Goal: Task Accomplishment & Management: Use online tool/utility

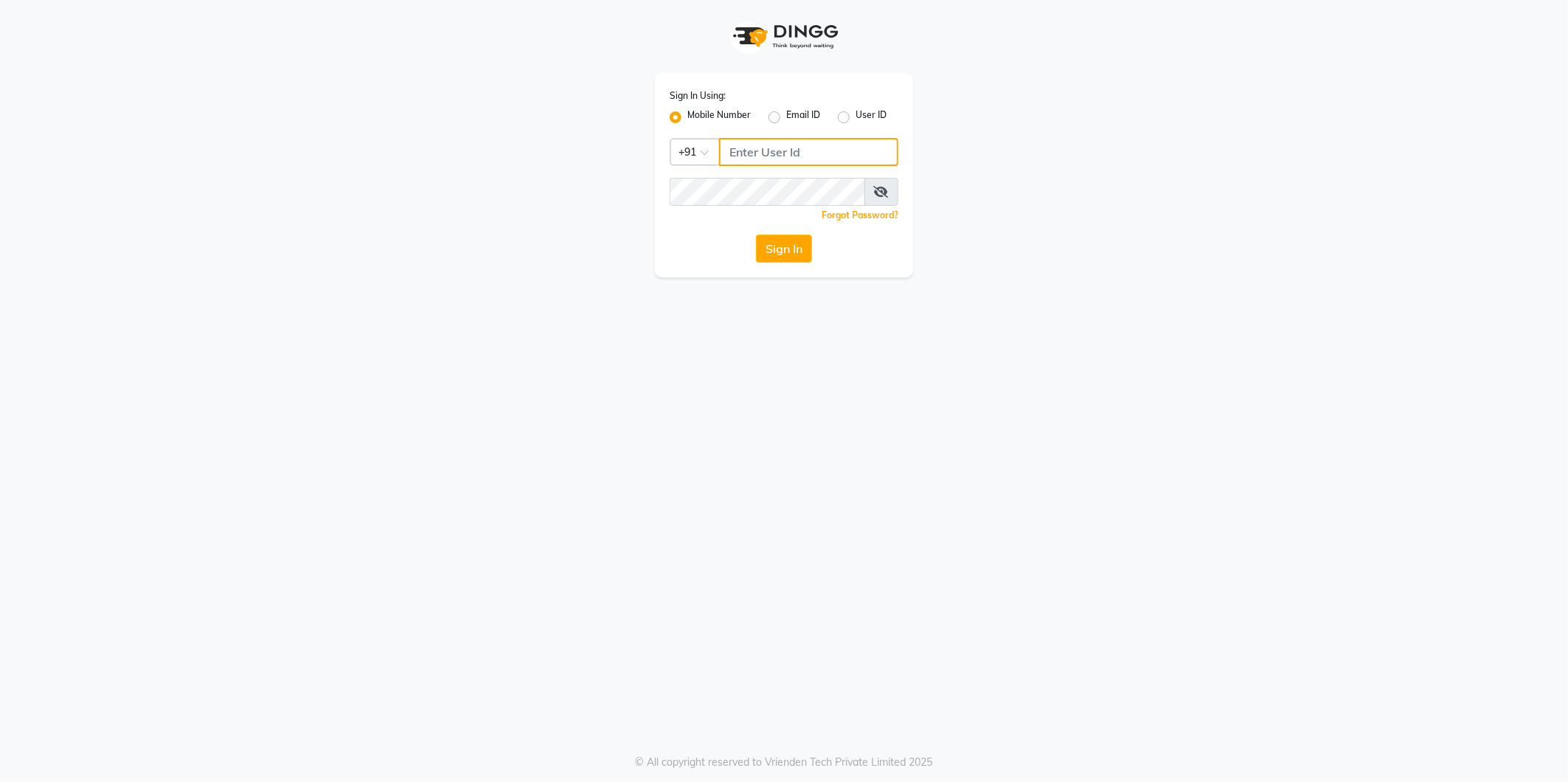
click at [825, 152] on input "Username" at bounding box center [808, 152] width 179 height 28
type input "9270029700"
click at [880, 186] on icon at bounding box center [880, 192] width 15 height 12
click at [773, 260] on button "Sign In" at bounding box center [784, 248] width 56 height 28
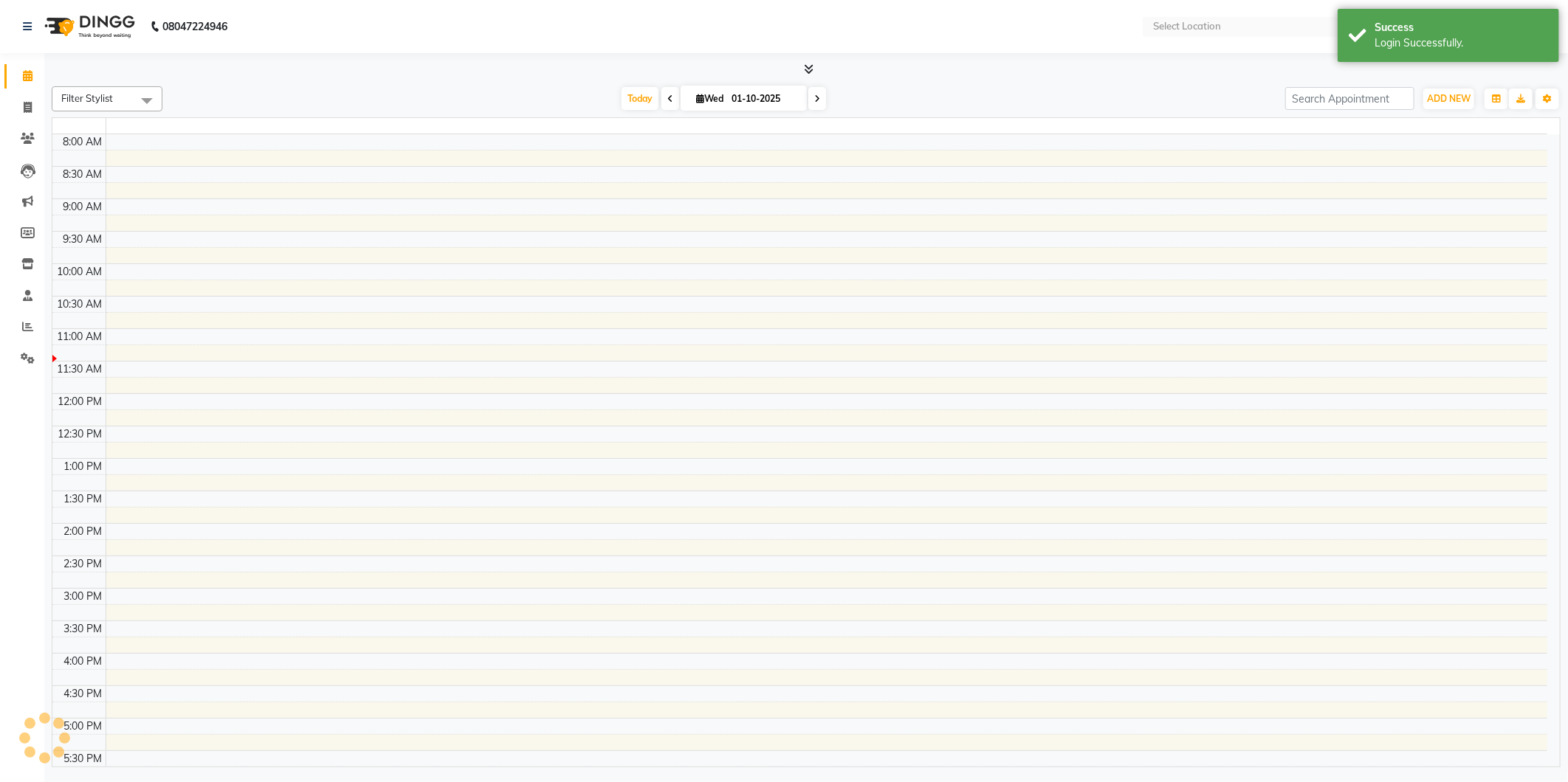
select select "en"
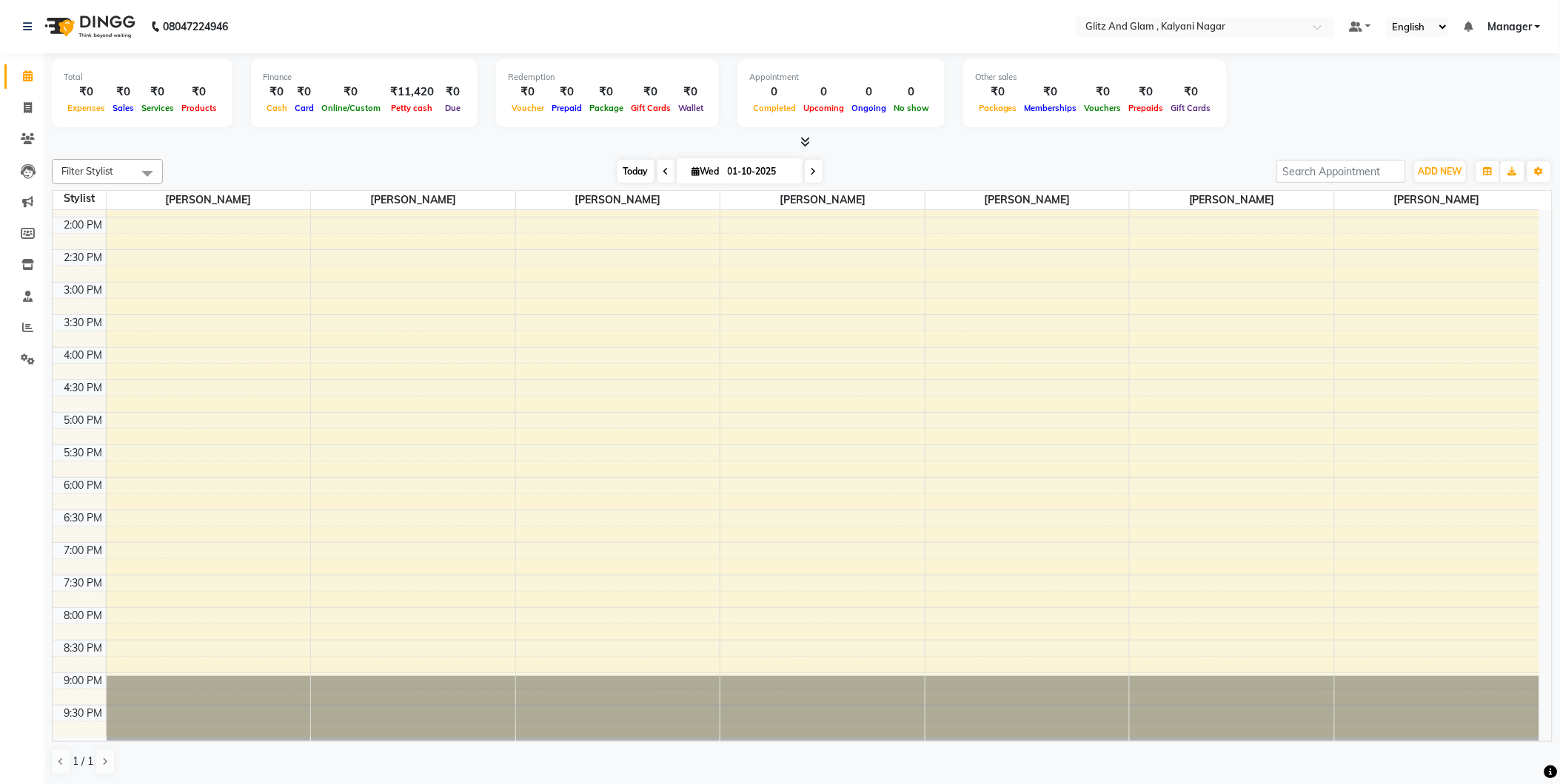
click at [635, 167] on span "Today" at bounding box center [636, 171] width 37 height 22
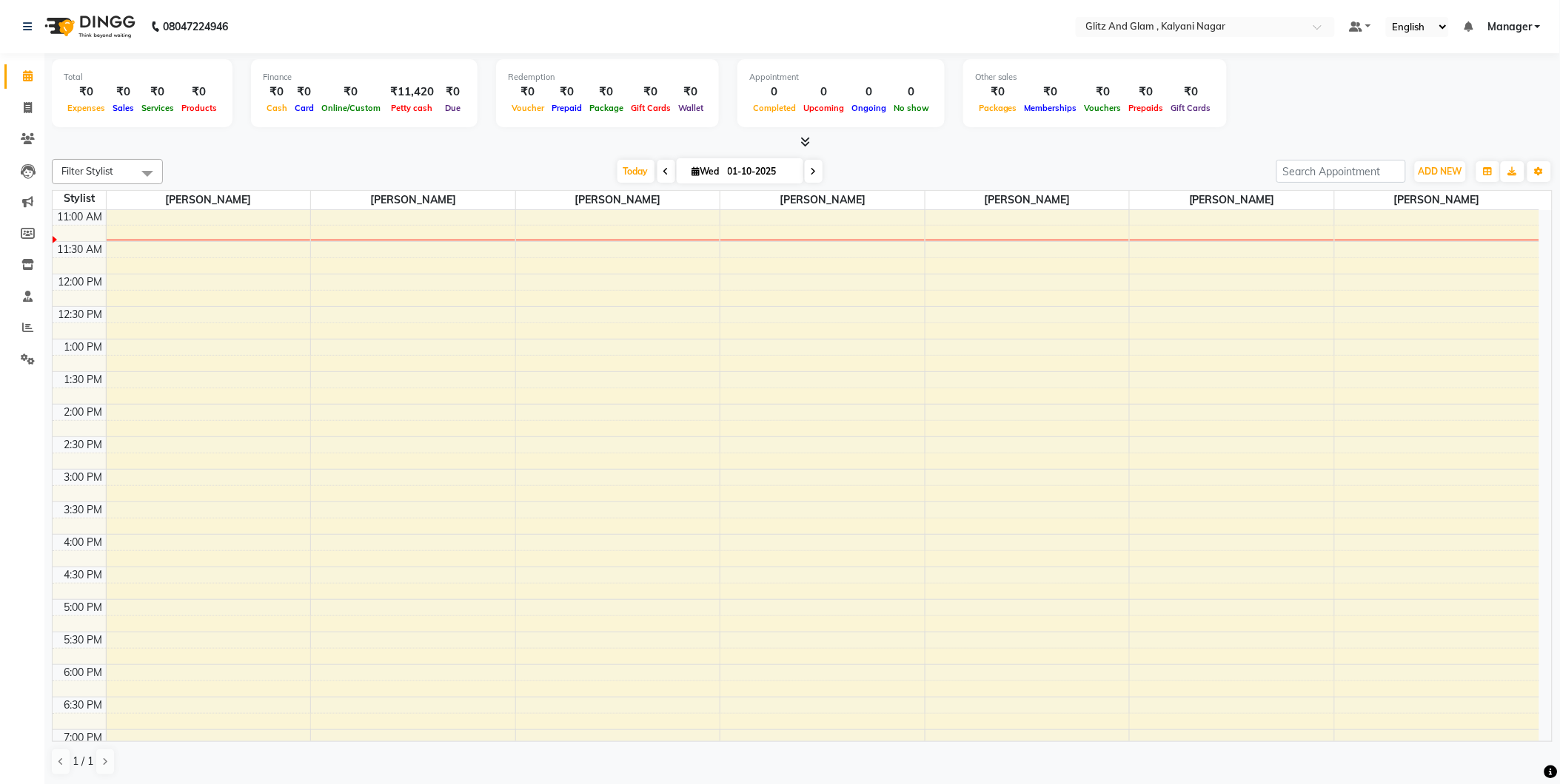
click at [663, 173] on icon at bounding box center [666, 171] width 6 height 9
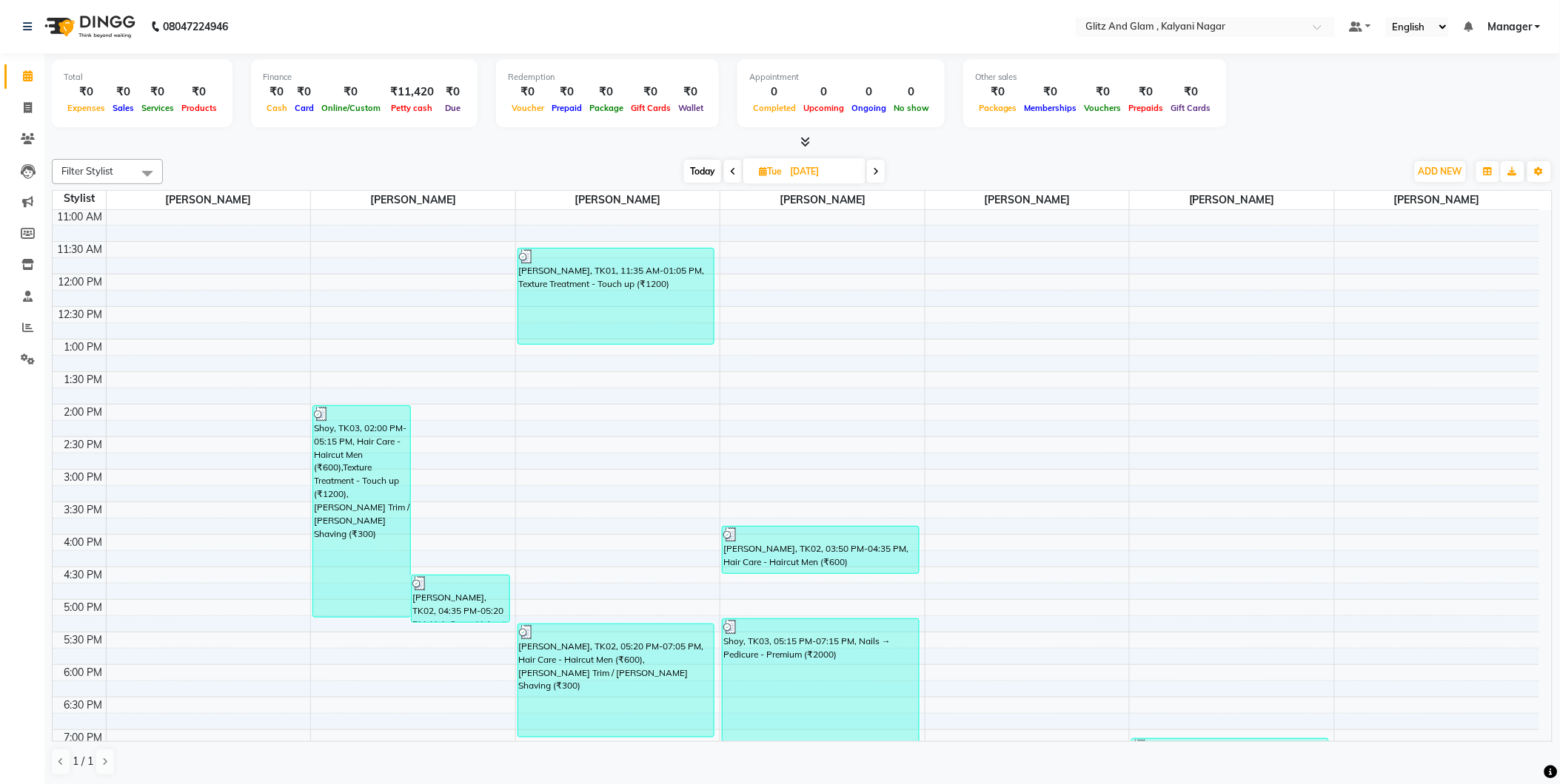
click at [700, 173] on span "Today" at bounding box center [702, 171] width 37 height 22
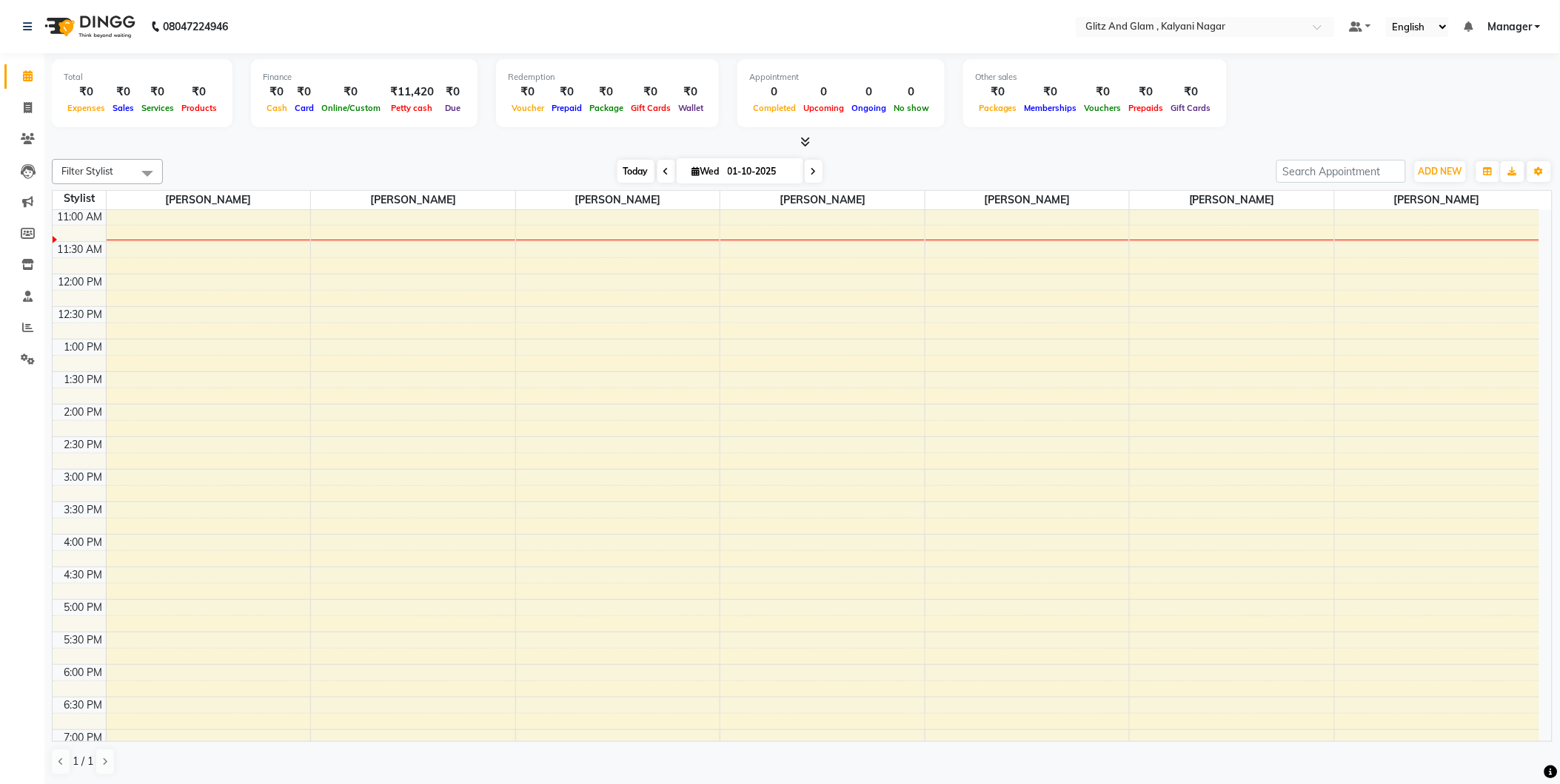
click at [620, 168] on span "Today" at bounding box center [636, 171] width 37 height 22
click at [657, 169] on span at bounding box center [666, 171] width 18 height 22
type input "[DATE]"
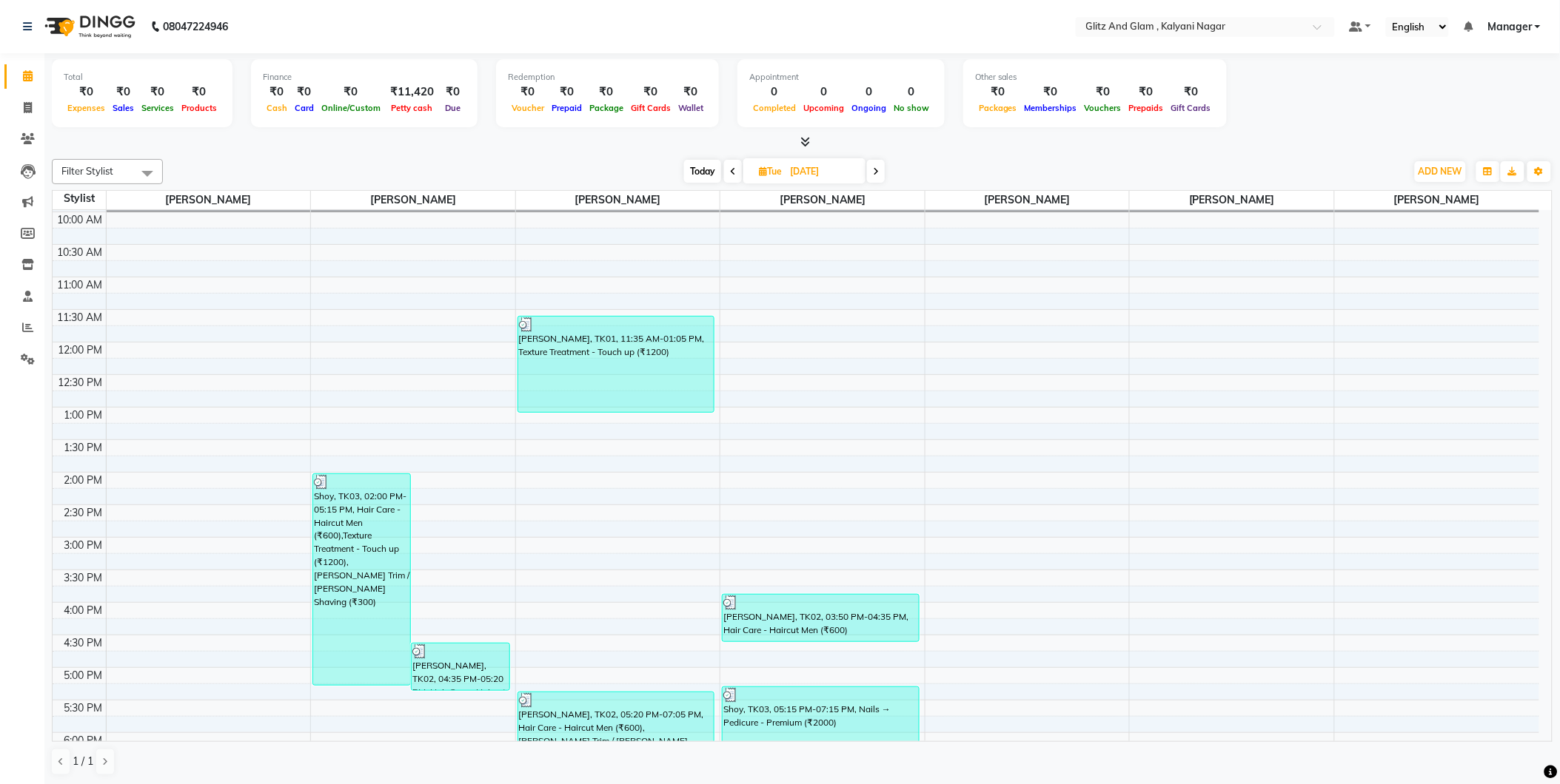
scroll to position [0, 0]
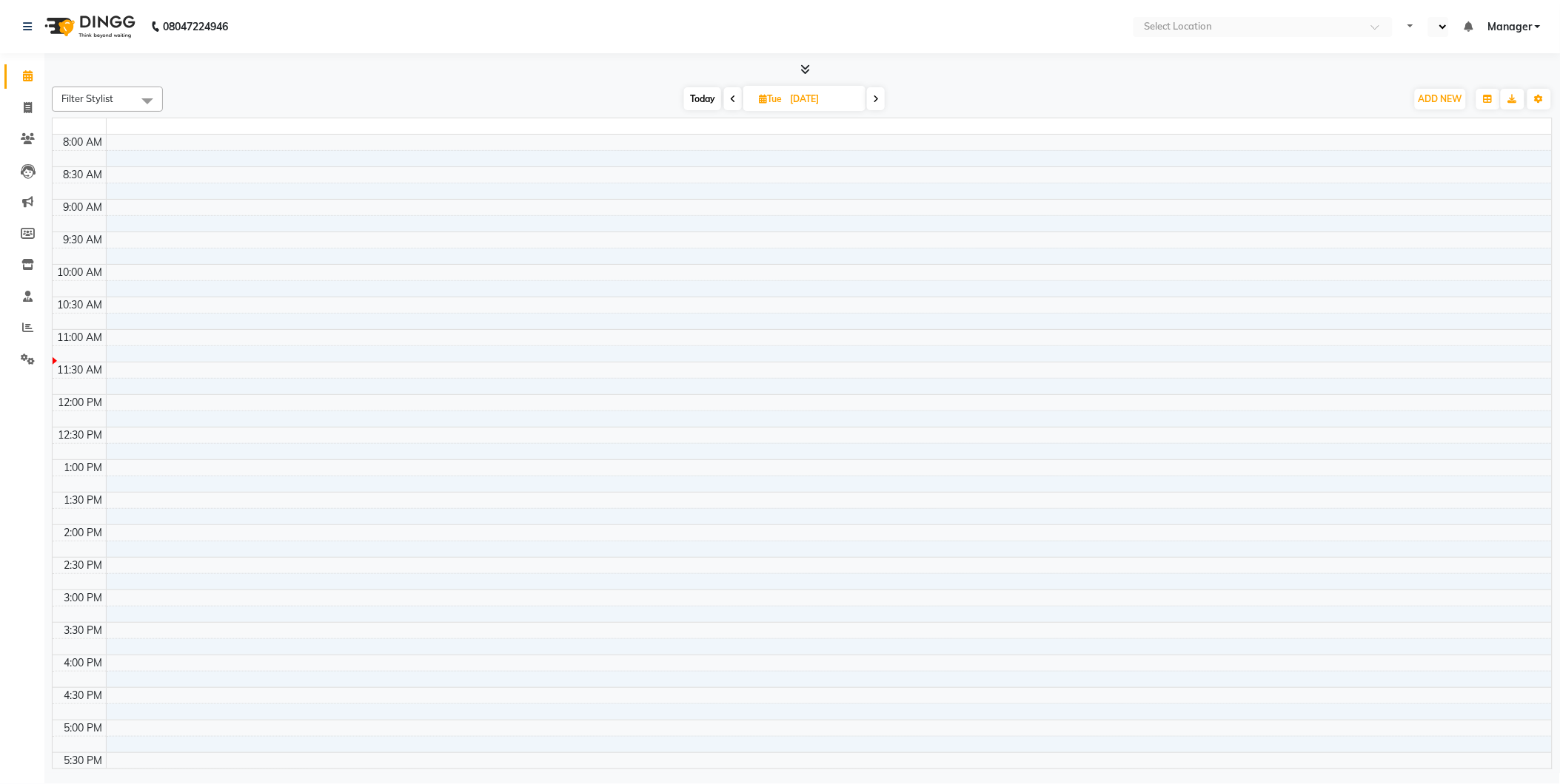
select select "en"
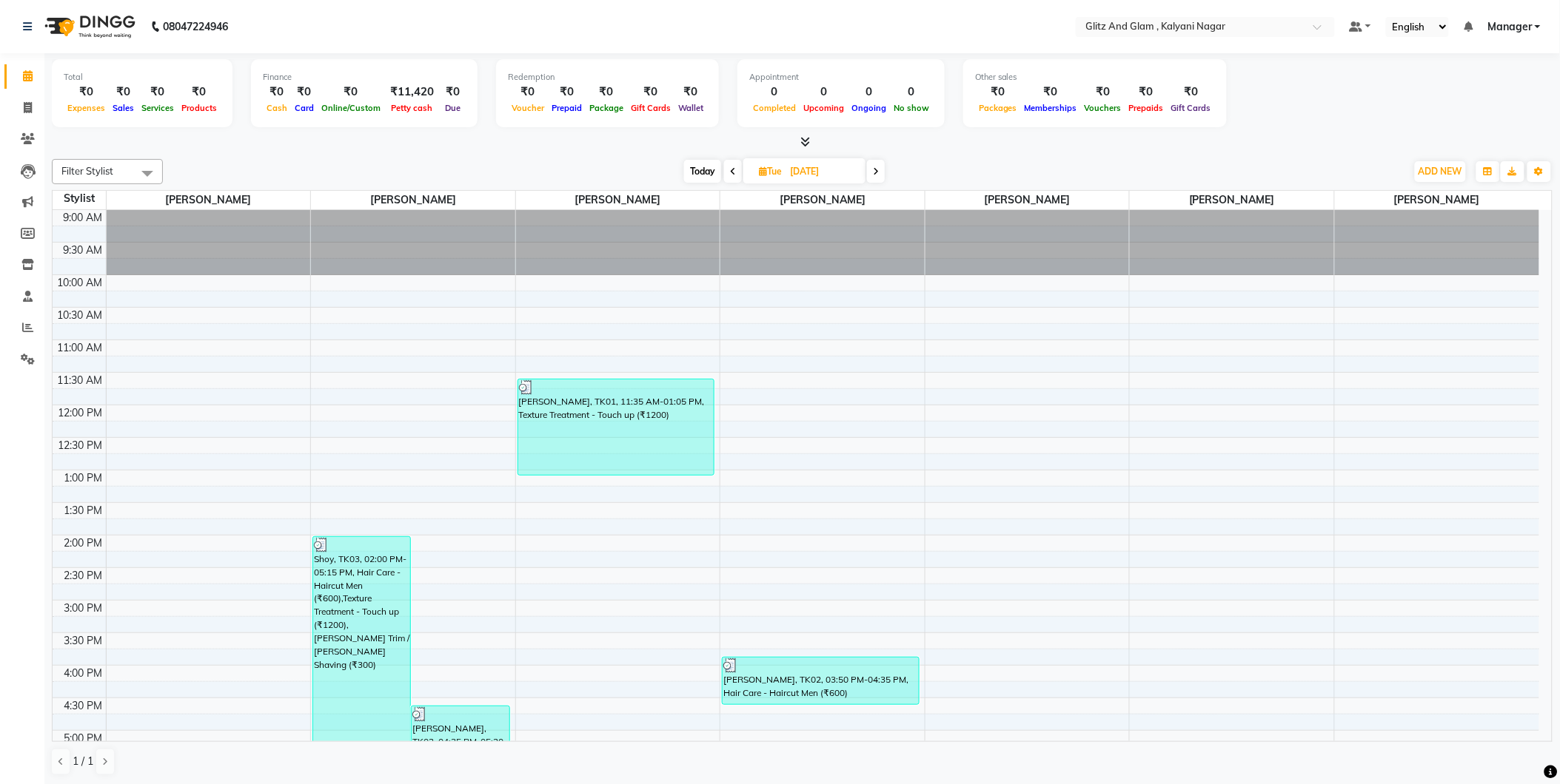
click at [705, 170] on span "Today" at bounding box center [702, 171] width 37 height 22
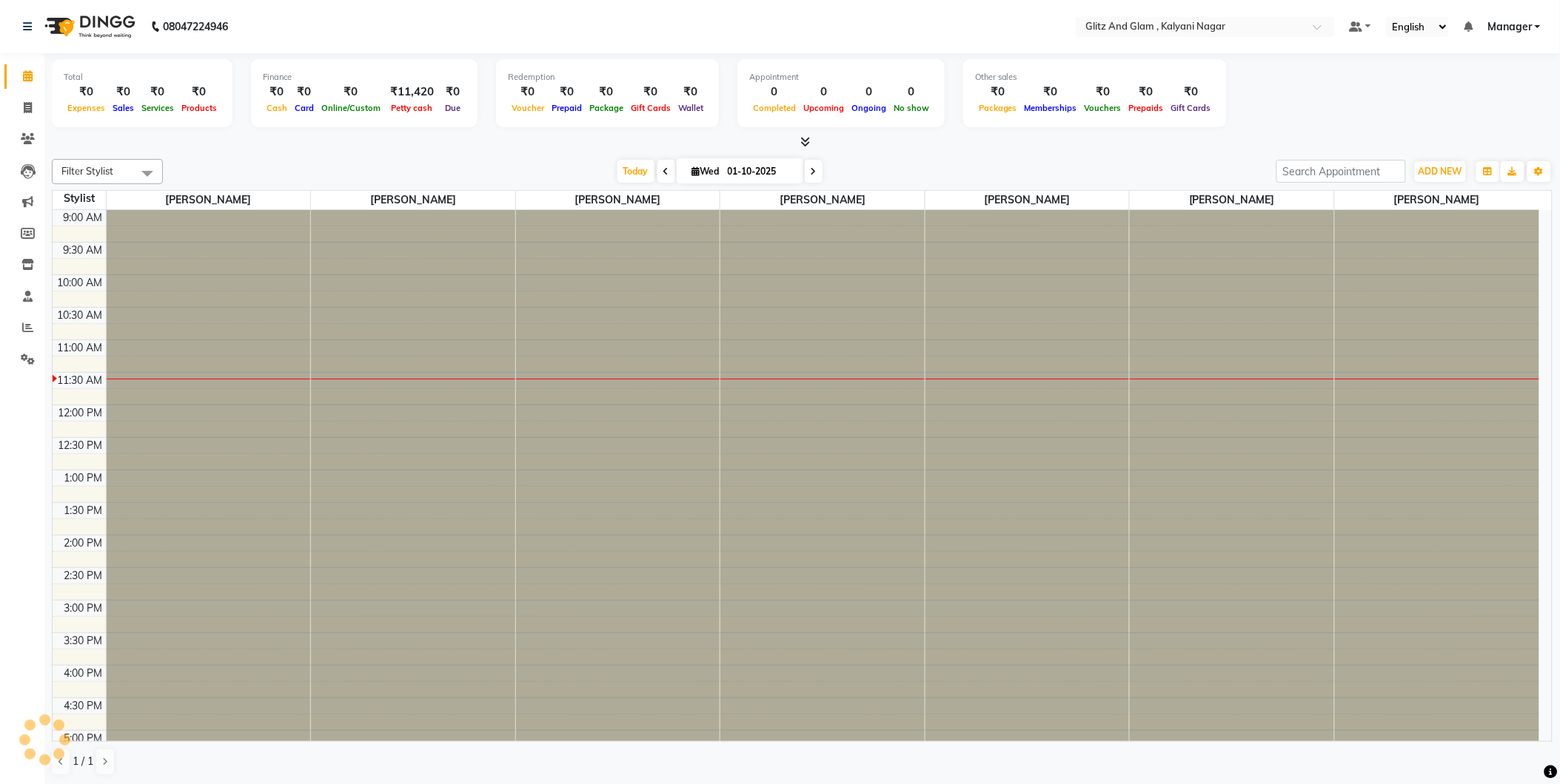
scroll to position [131, 0]
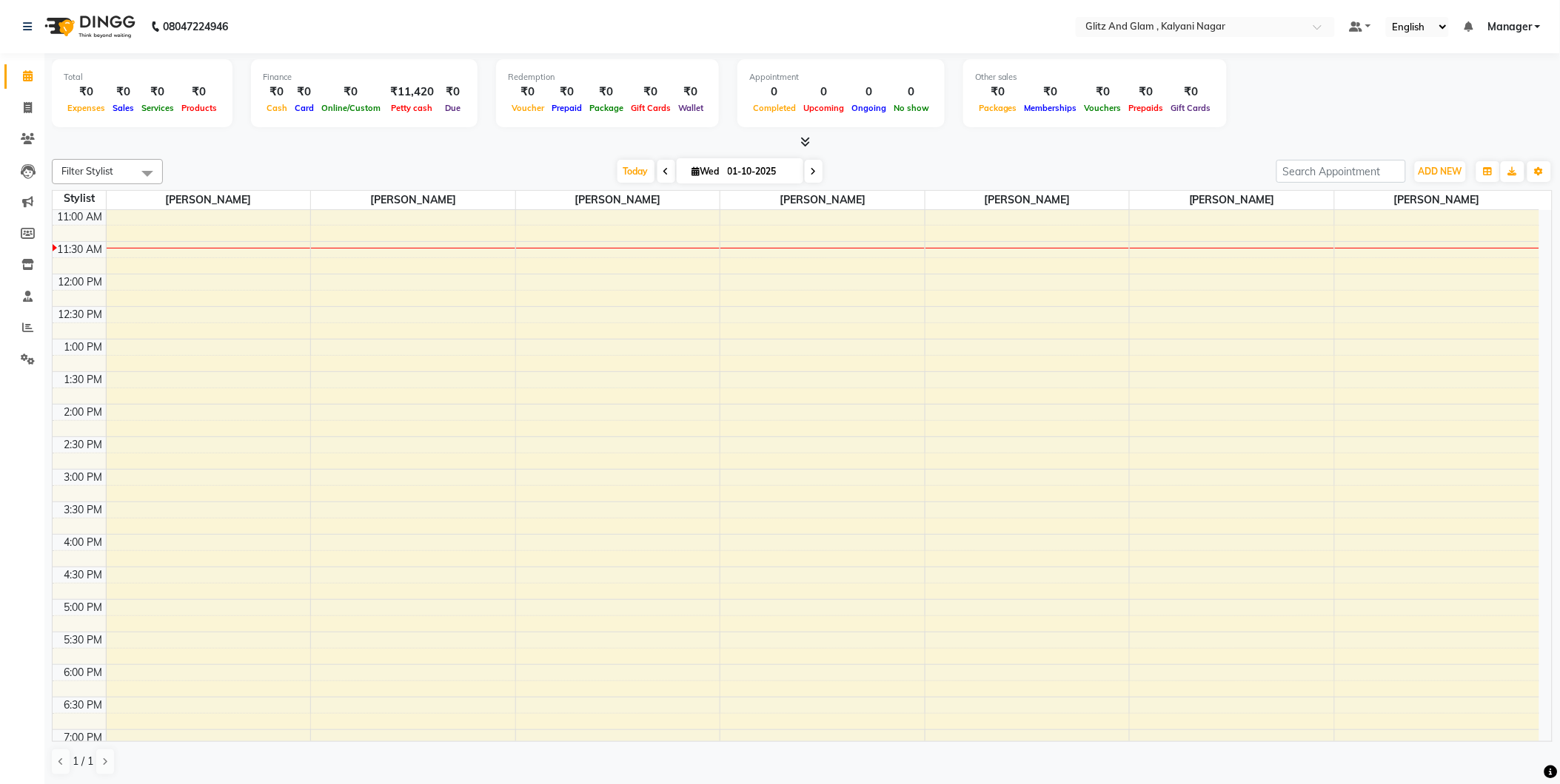
click at [663, 171] on icon at bounding box center [666, 171] width 6 height 9
type input "[DATE]"
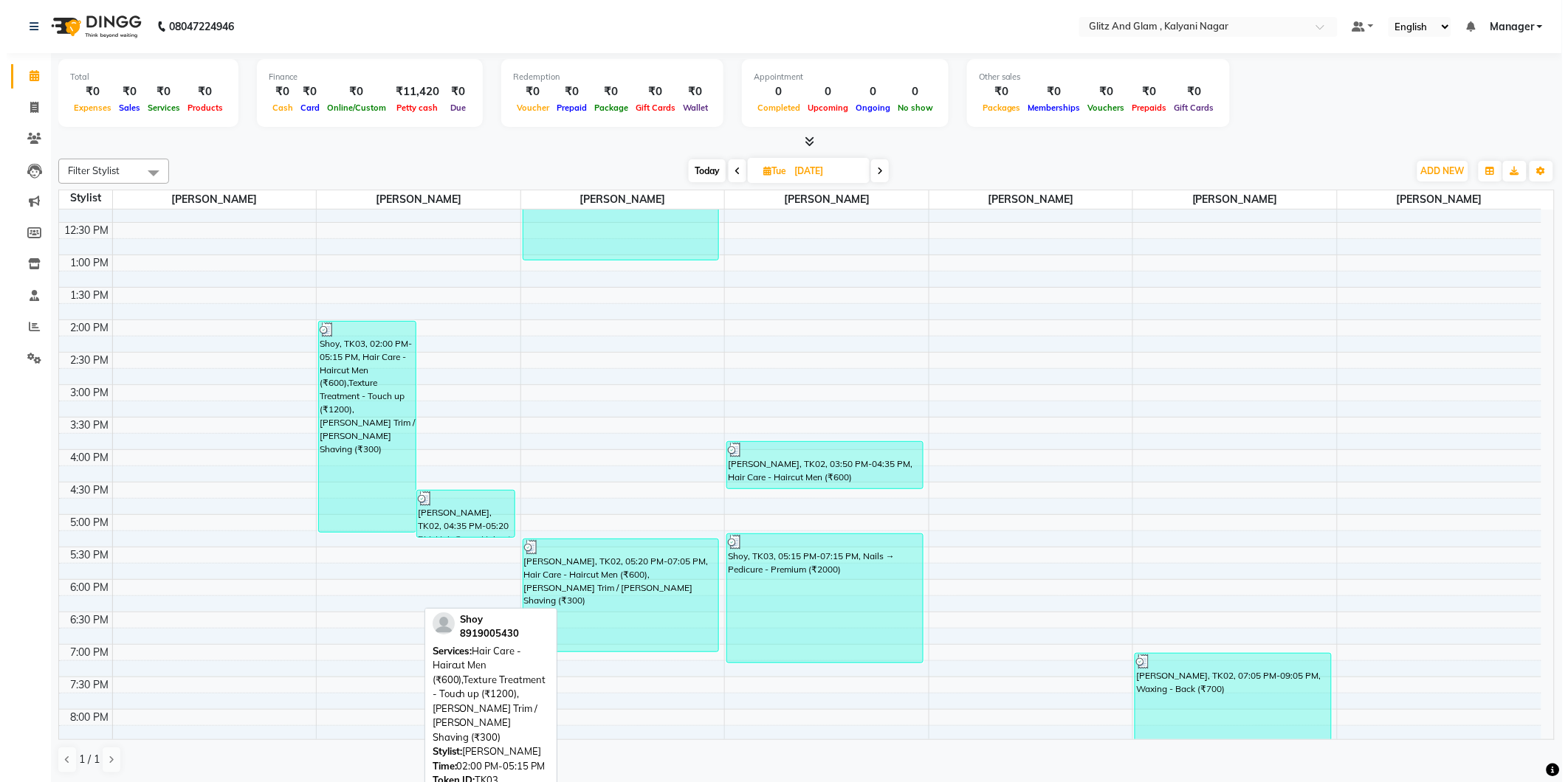
scroll to position [295, 0]
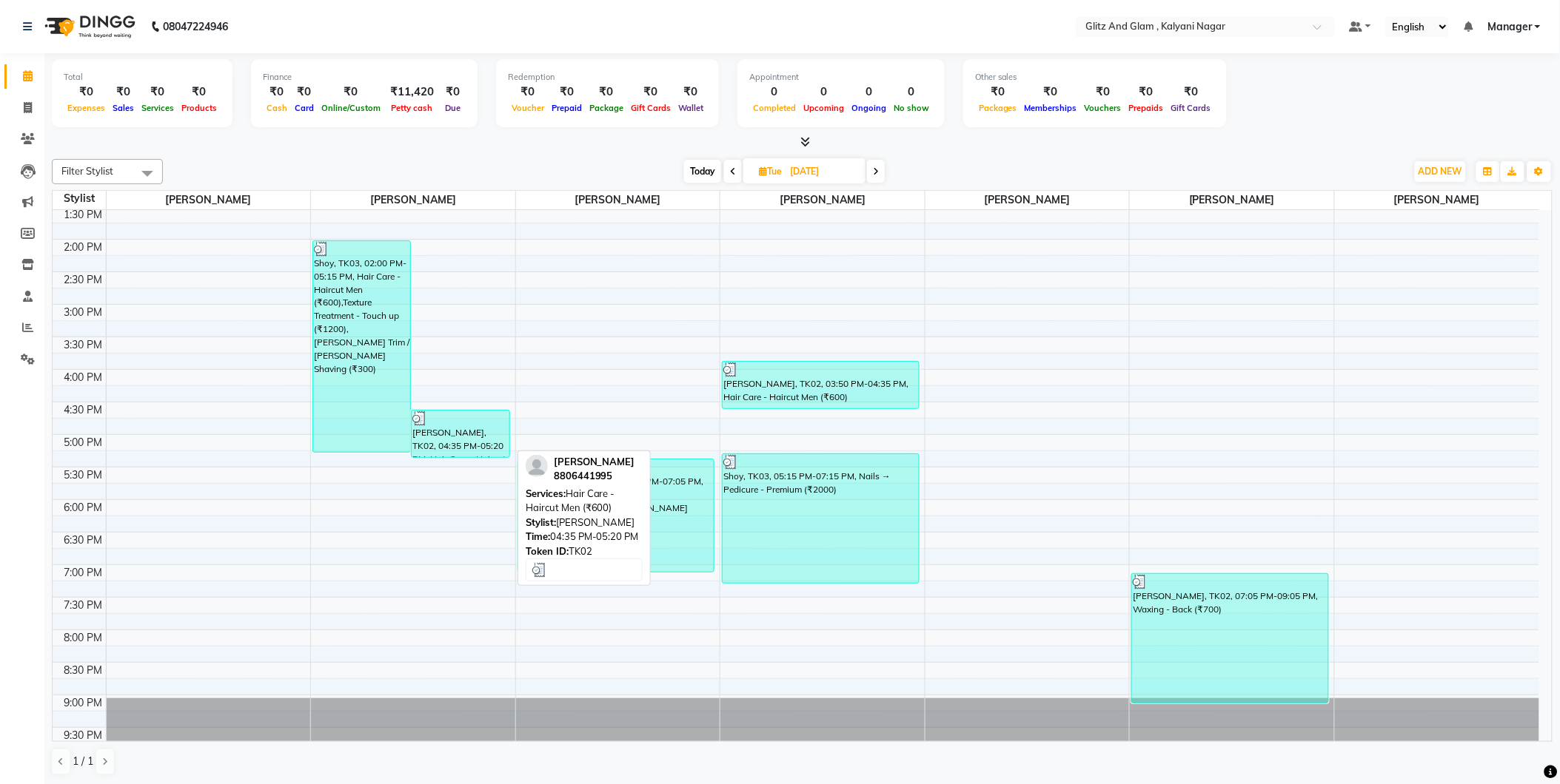
click at [477, 440] on div "[PERSON_NAME], TK02, 04:35 PM-05:20 PM, Hair Care - Haircut Men (₹600)" at bounding box center [459, 434] width 97 height 47
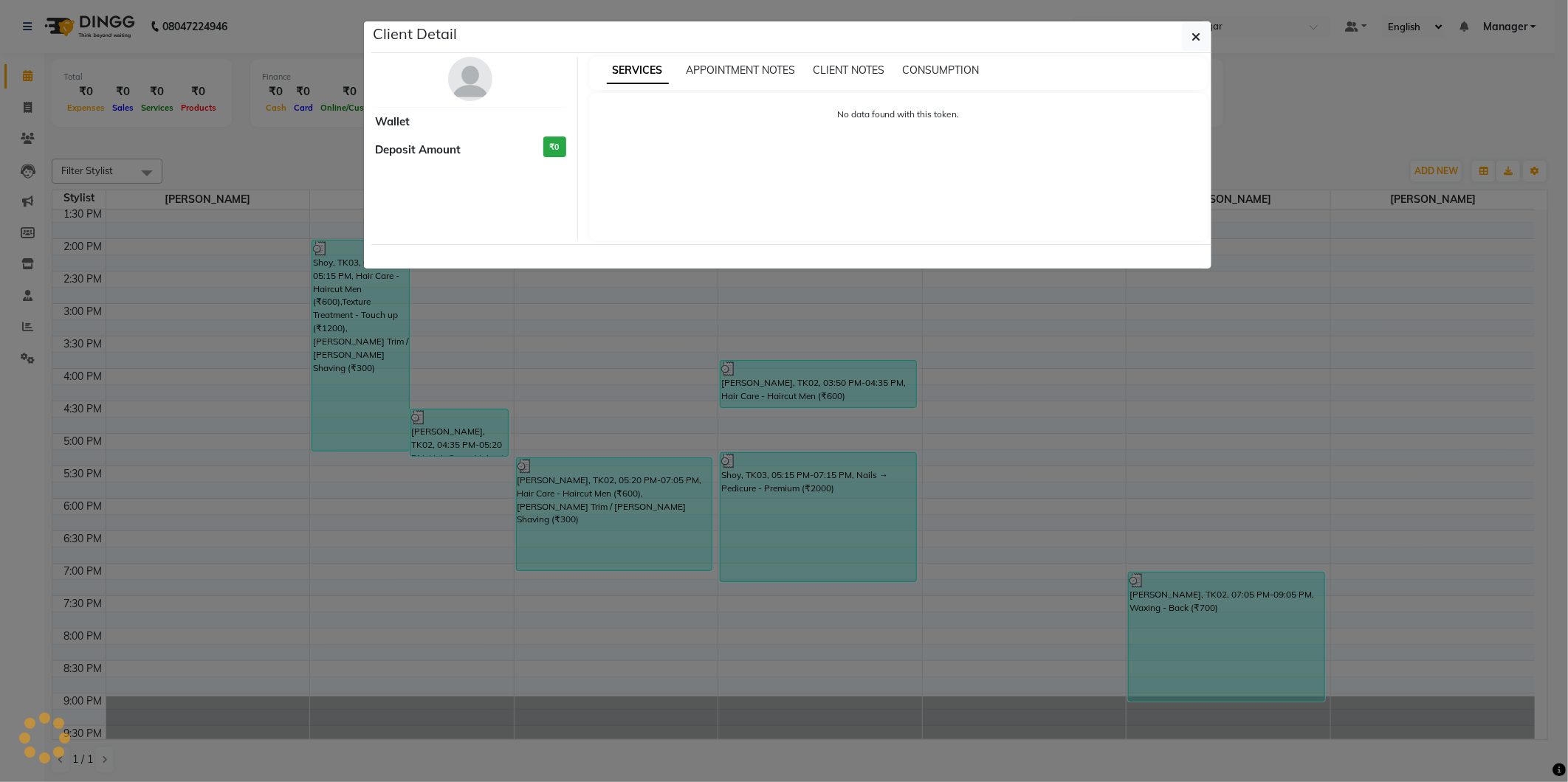
select select "3"
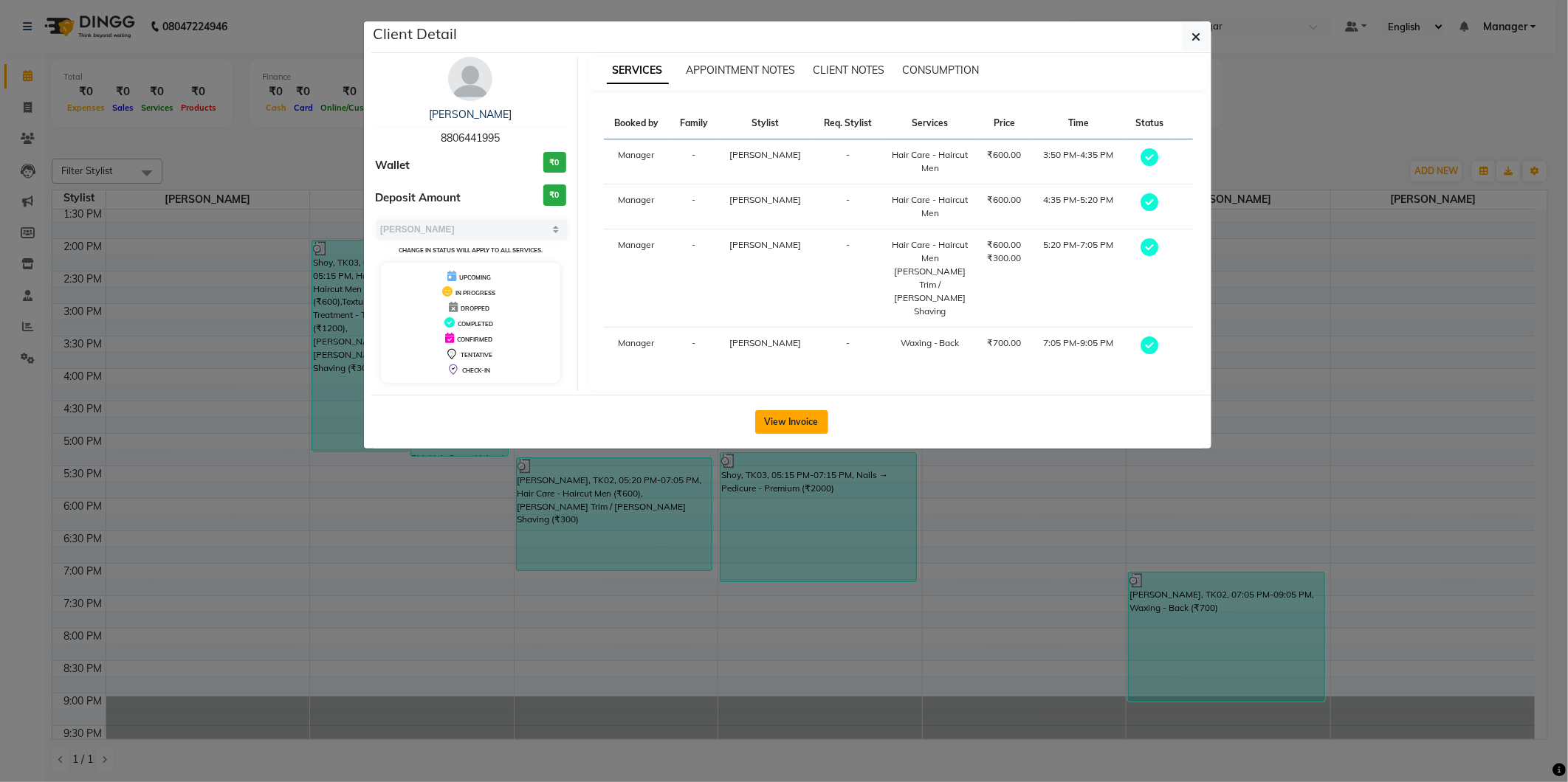
click at [776, 411] on button "View Invoice" at bounding box center [791, 422] width 73 height 23
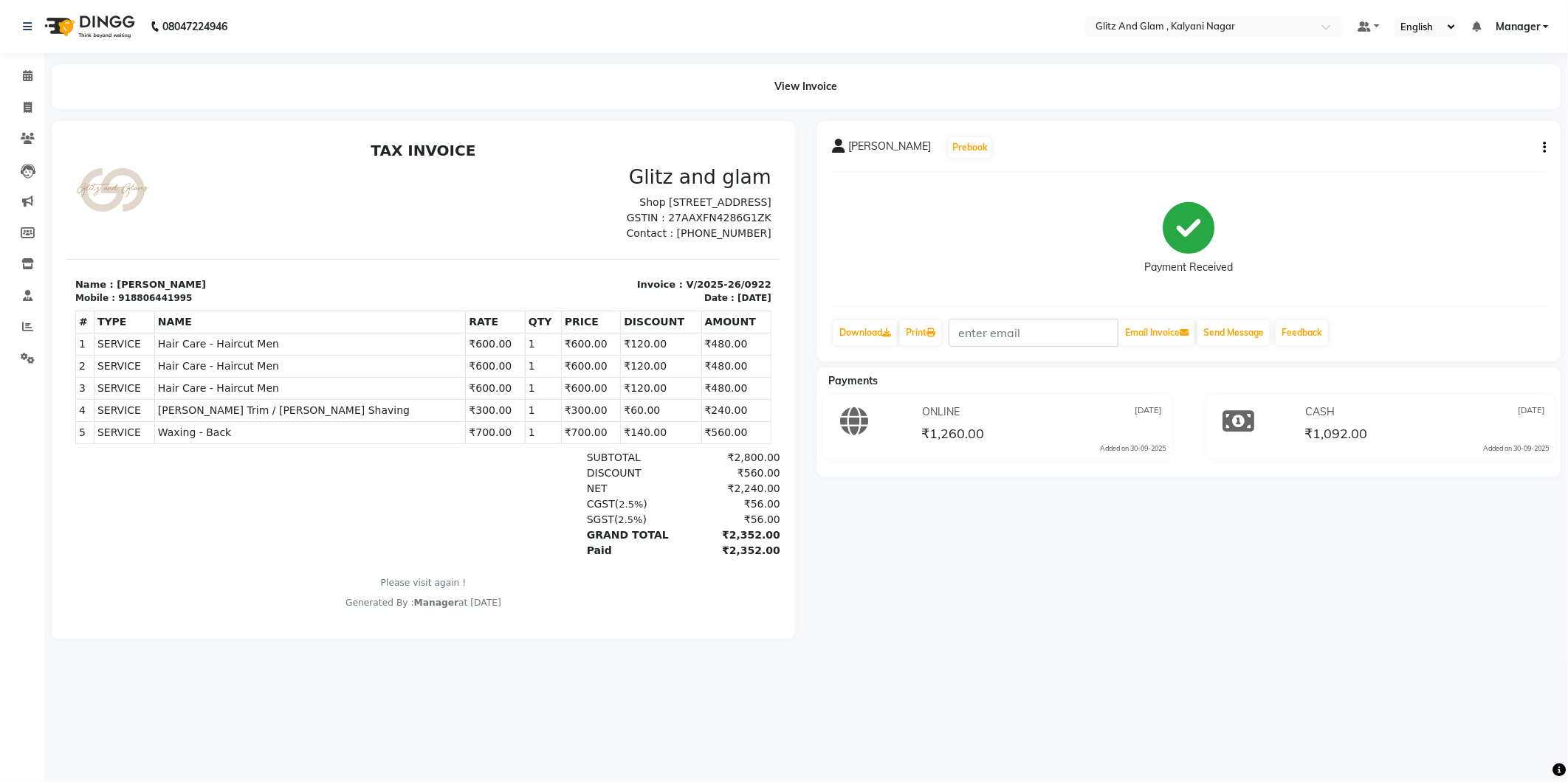
click at [1541, 140] on button "button" at bounding box center [1541, 148] width 9 height 16
click at [1476, 159] on div "Edit Item Staff" at bounding box center [1471, 157] width 101 height 19
select select
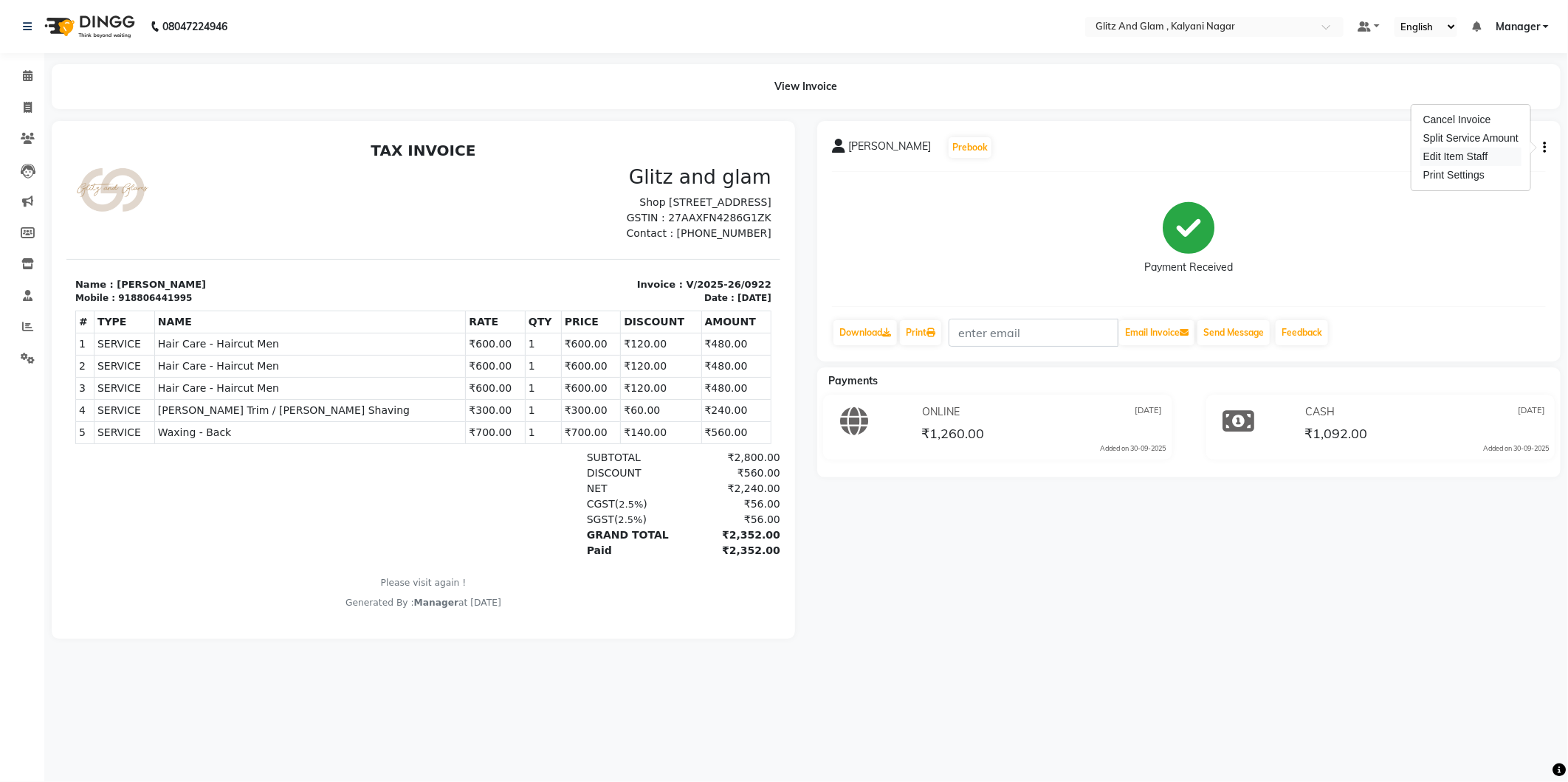
select select
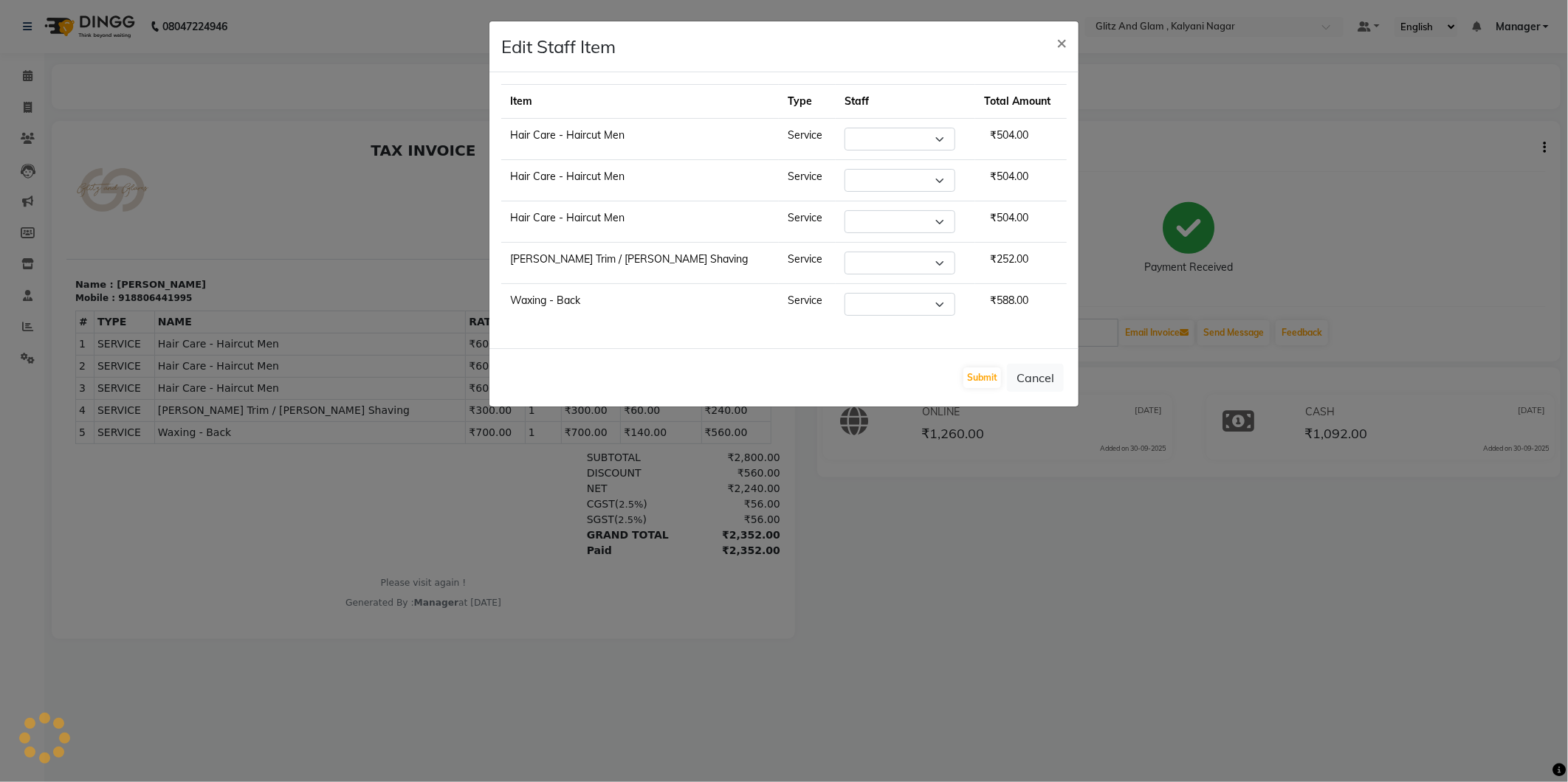
select select "65896"
select select "65894"
select select "65895"
select select "65933"
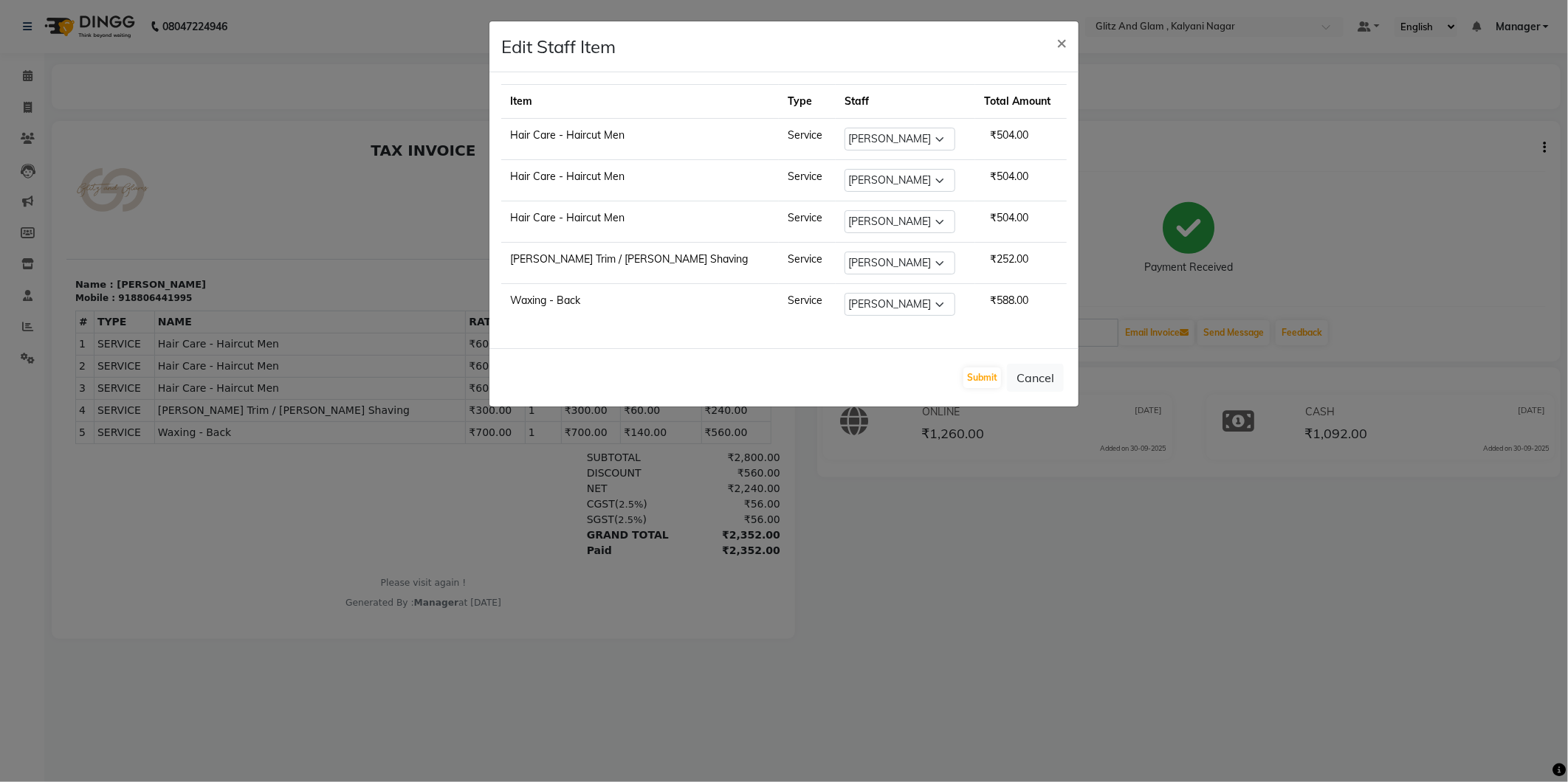
click at [1017, 523] on ngb-modal-window "Edit Staff Item × Item Type Staff Total Amount Hair Care - Haircut Men Service …" at bounding box center [784, 391] width 1568 height 782
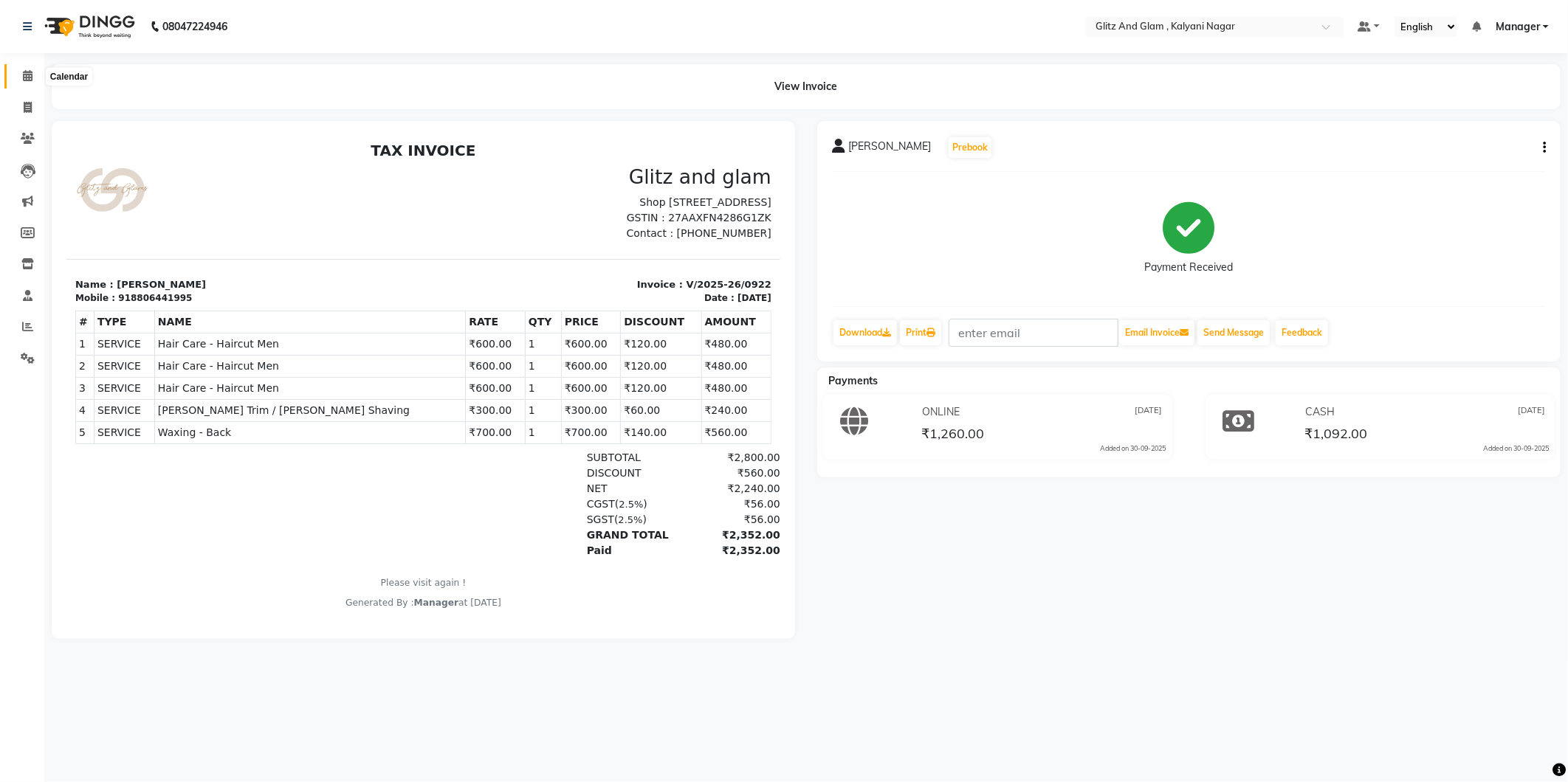
click at [25, 76] on icon at bounding box center [27, 75] width 10 height 11
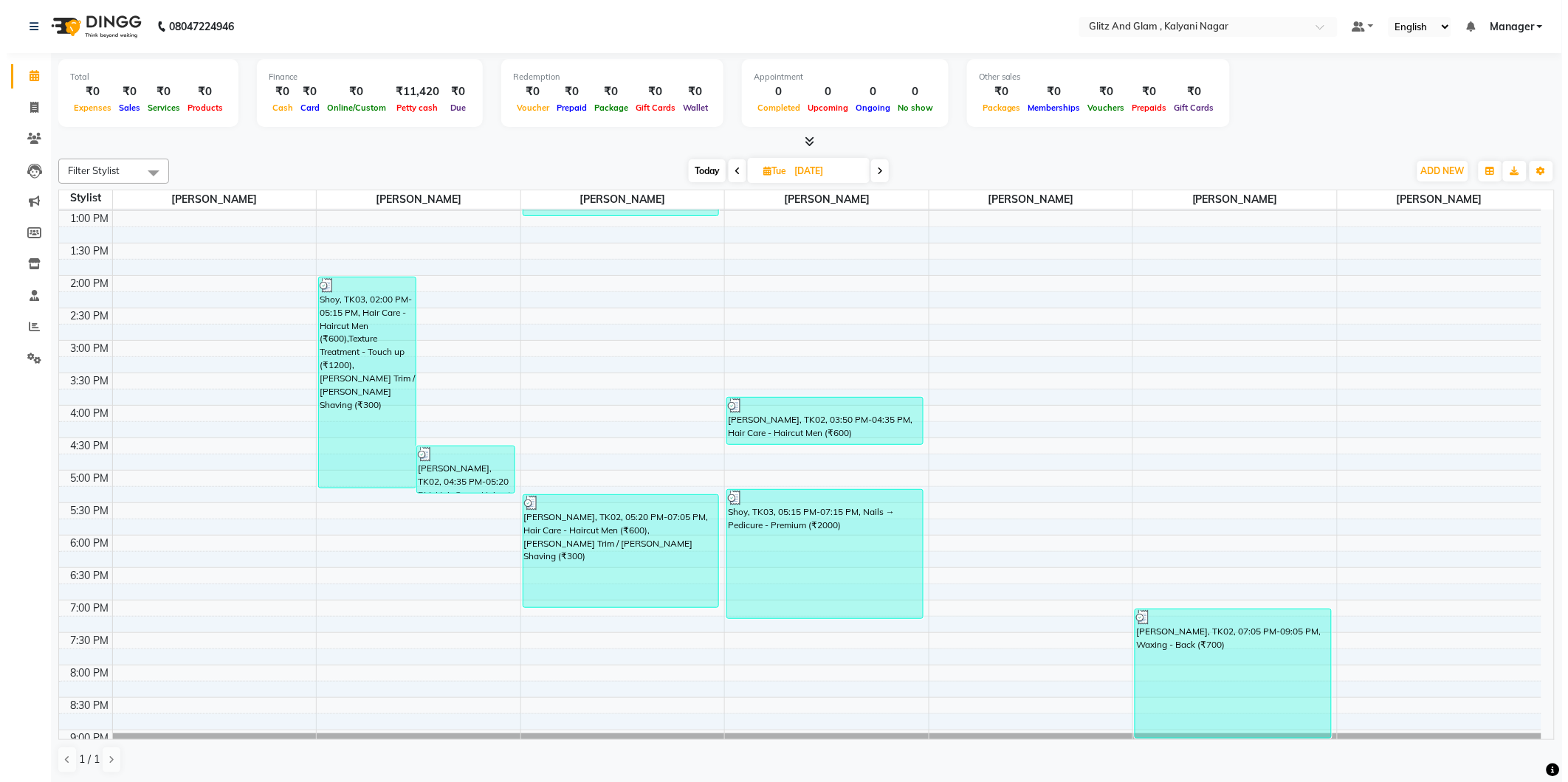
scroll to position [317, 0]
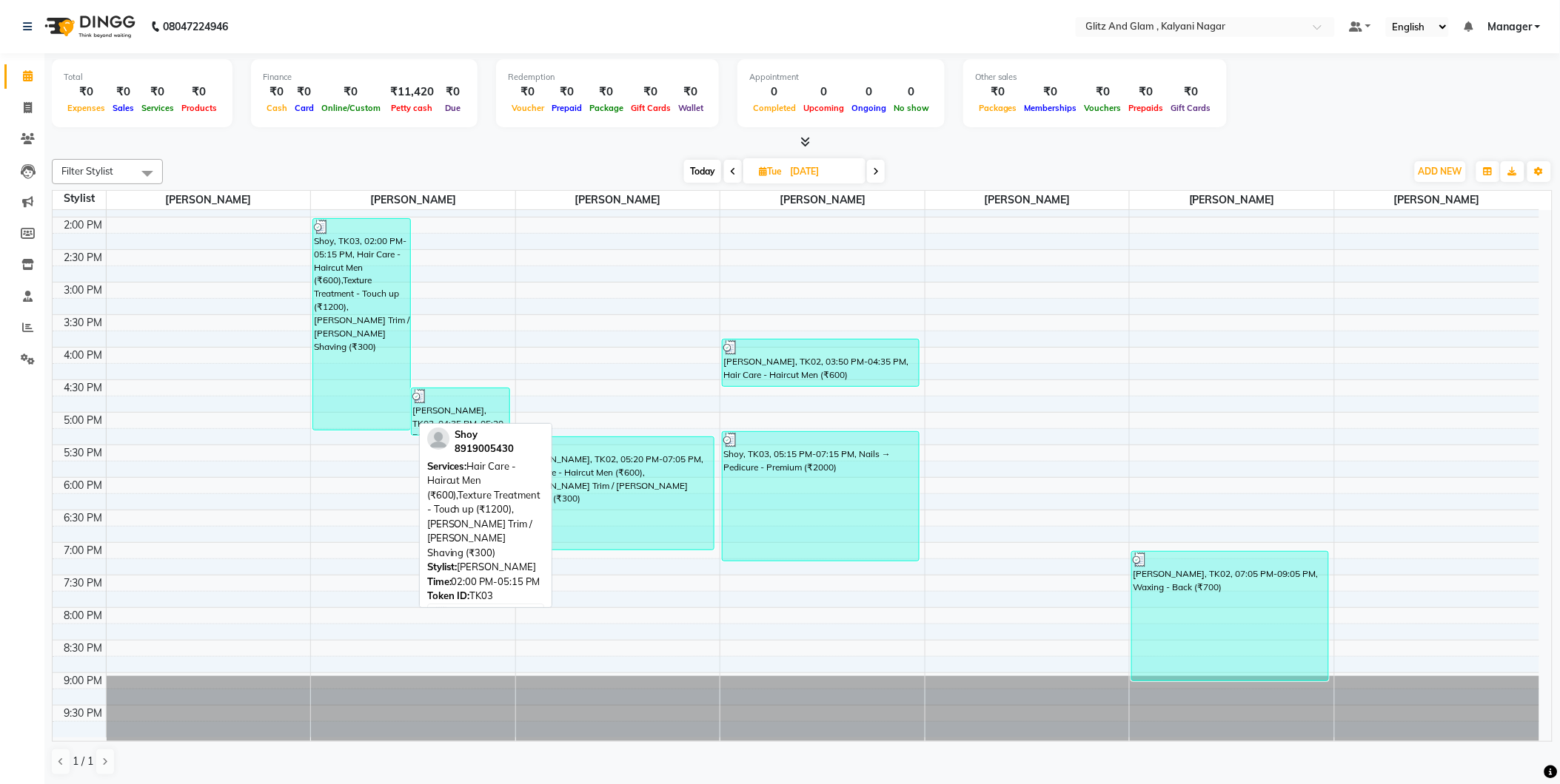
click at [353, 376] on div "Shoy, TK03, 02:00 PM-05:15 PM, Hair Care - Haircut Men (₹600),Texture Treatment…" at bounding box center [361, 324] width 97 height 211
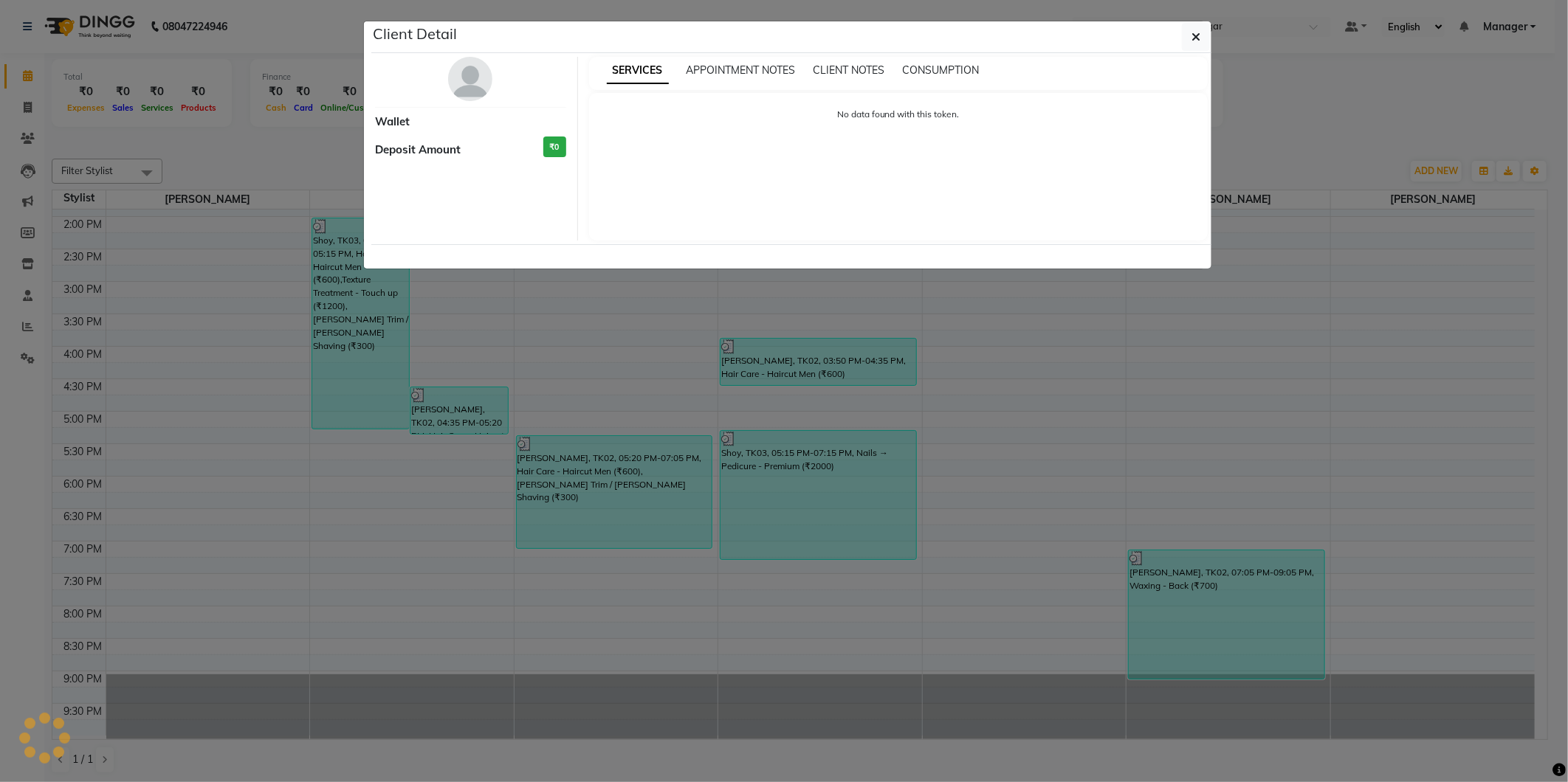
select select "3"
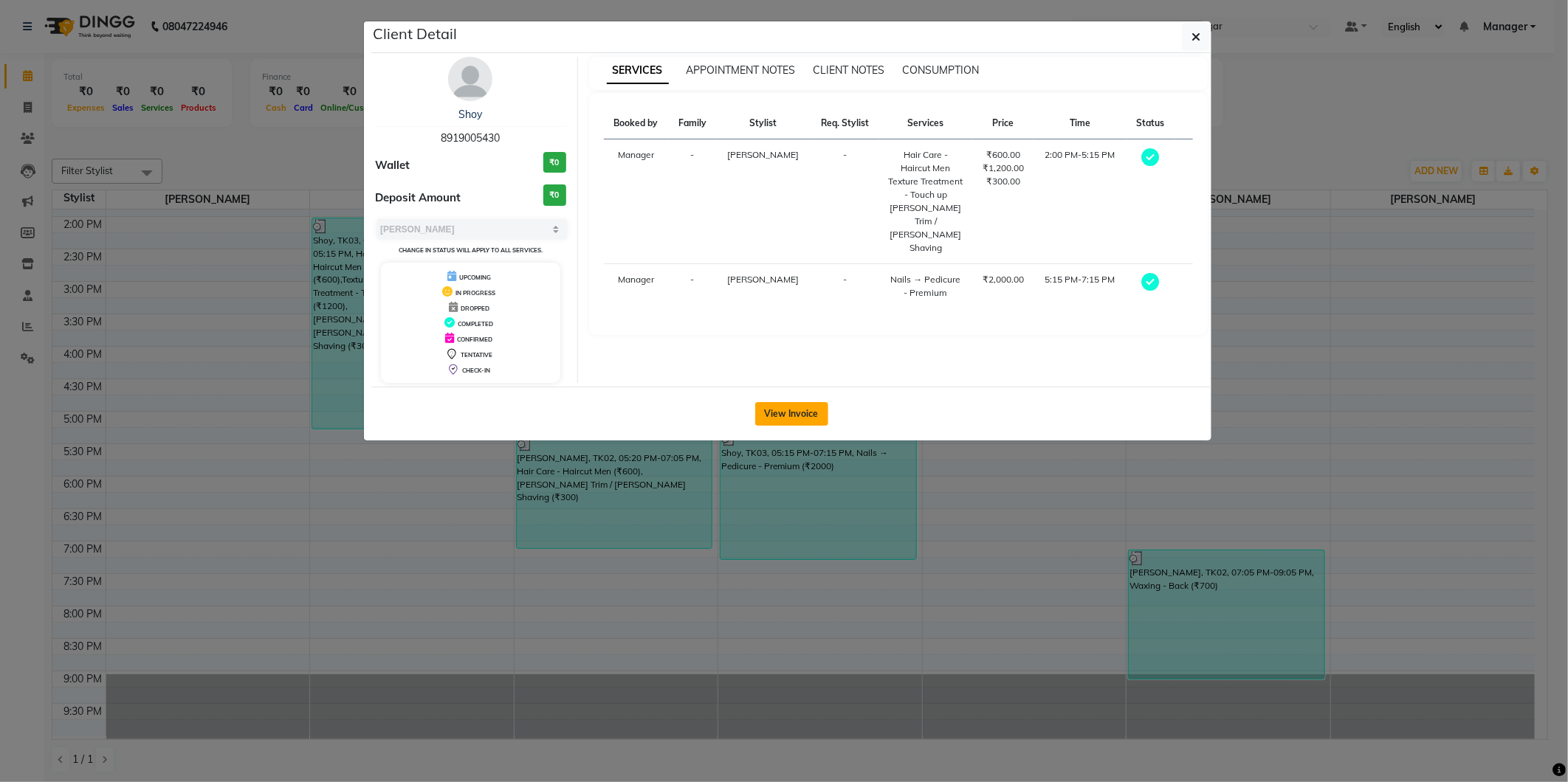
click at [779, 422] on button "View Invoice" at bounding box center [791, 414] width 73 height 23
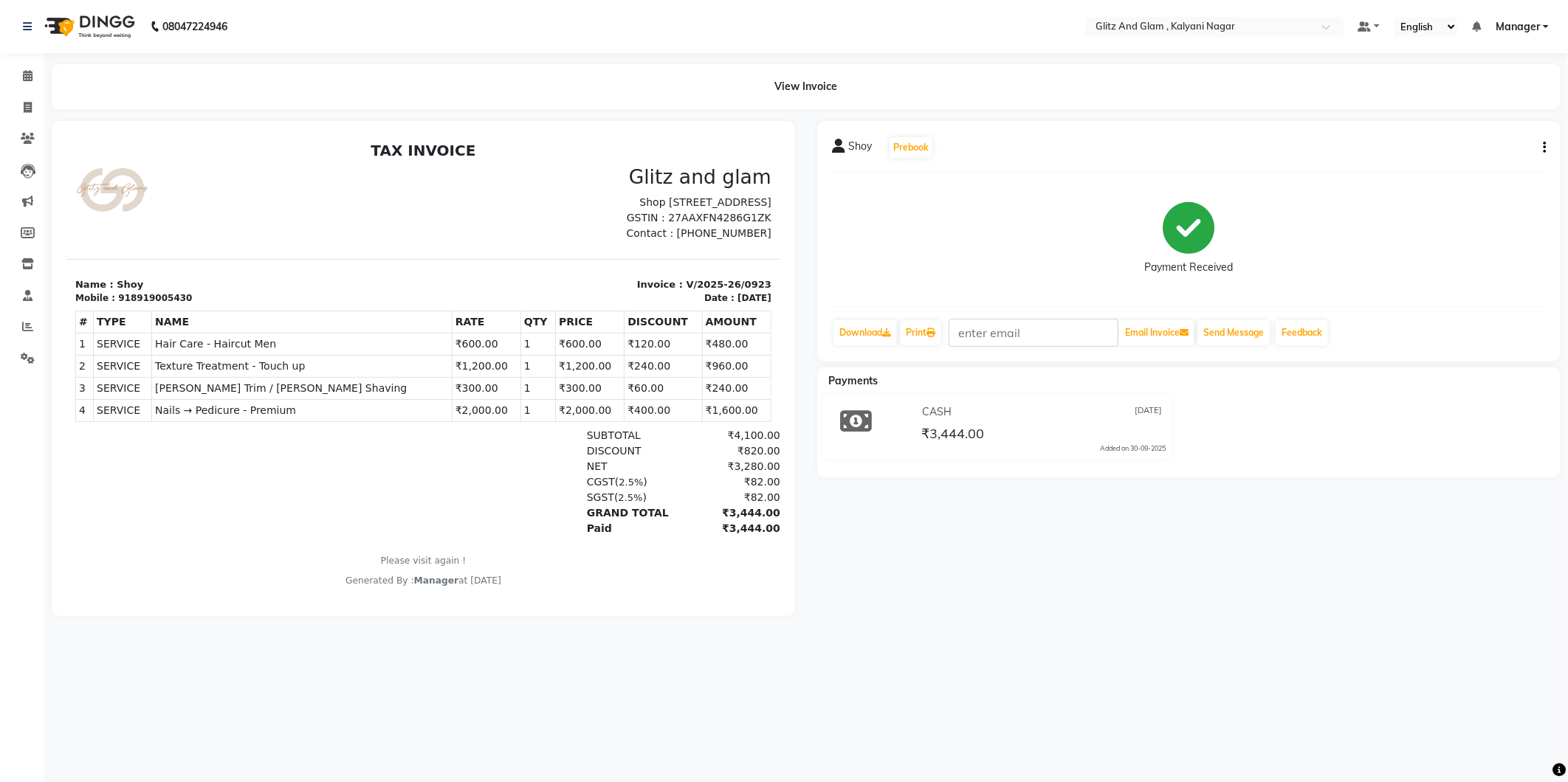
click at [1544, 148] on icon "button" at bounding box center [1544, 148] width 3 height 1
click at [1456, 157] on div "Edit Item Staff" at bounding box center [1471, 157] width 101 height 19
select select "65894"
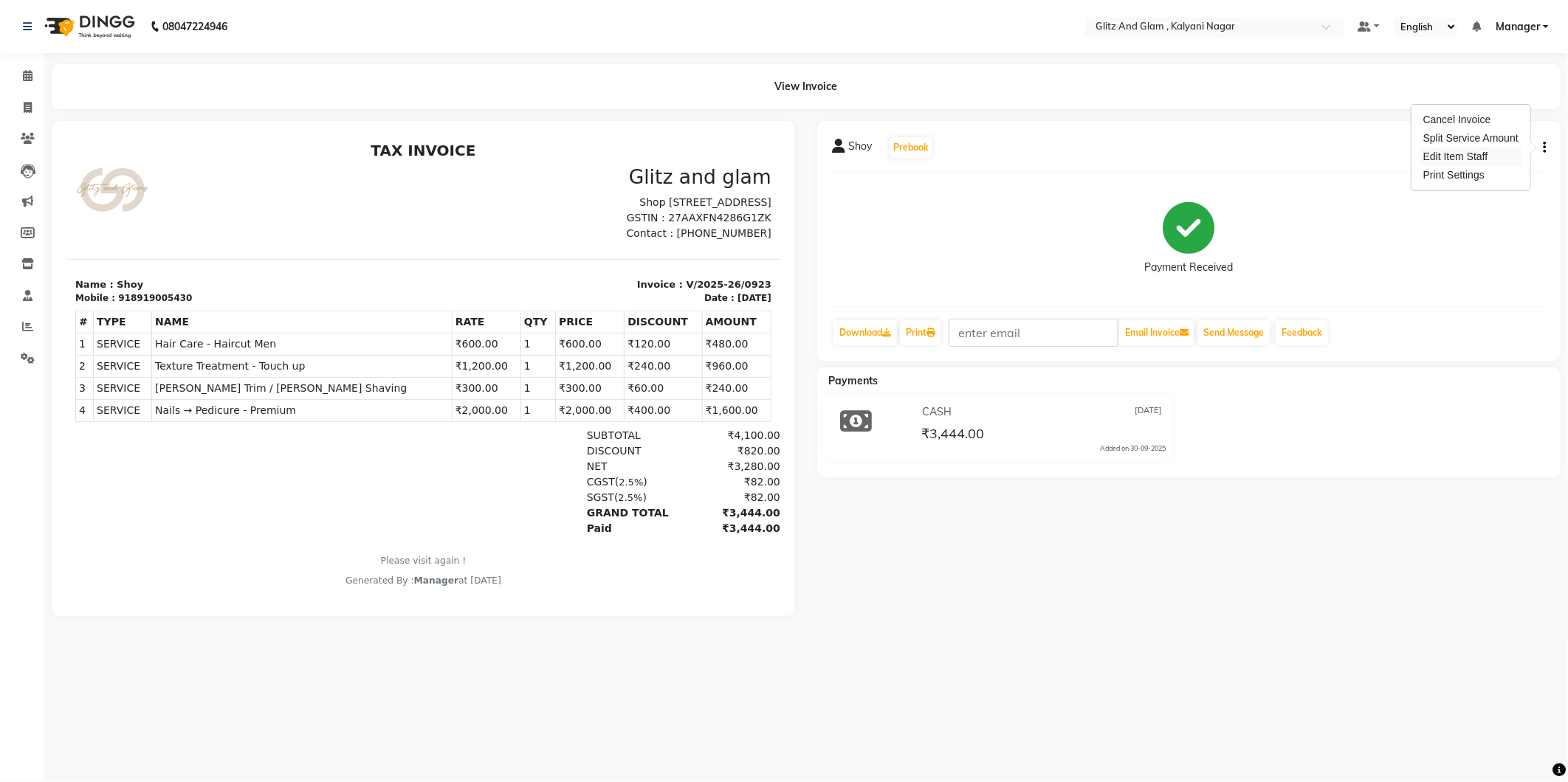
select select "65896"
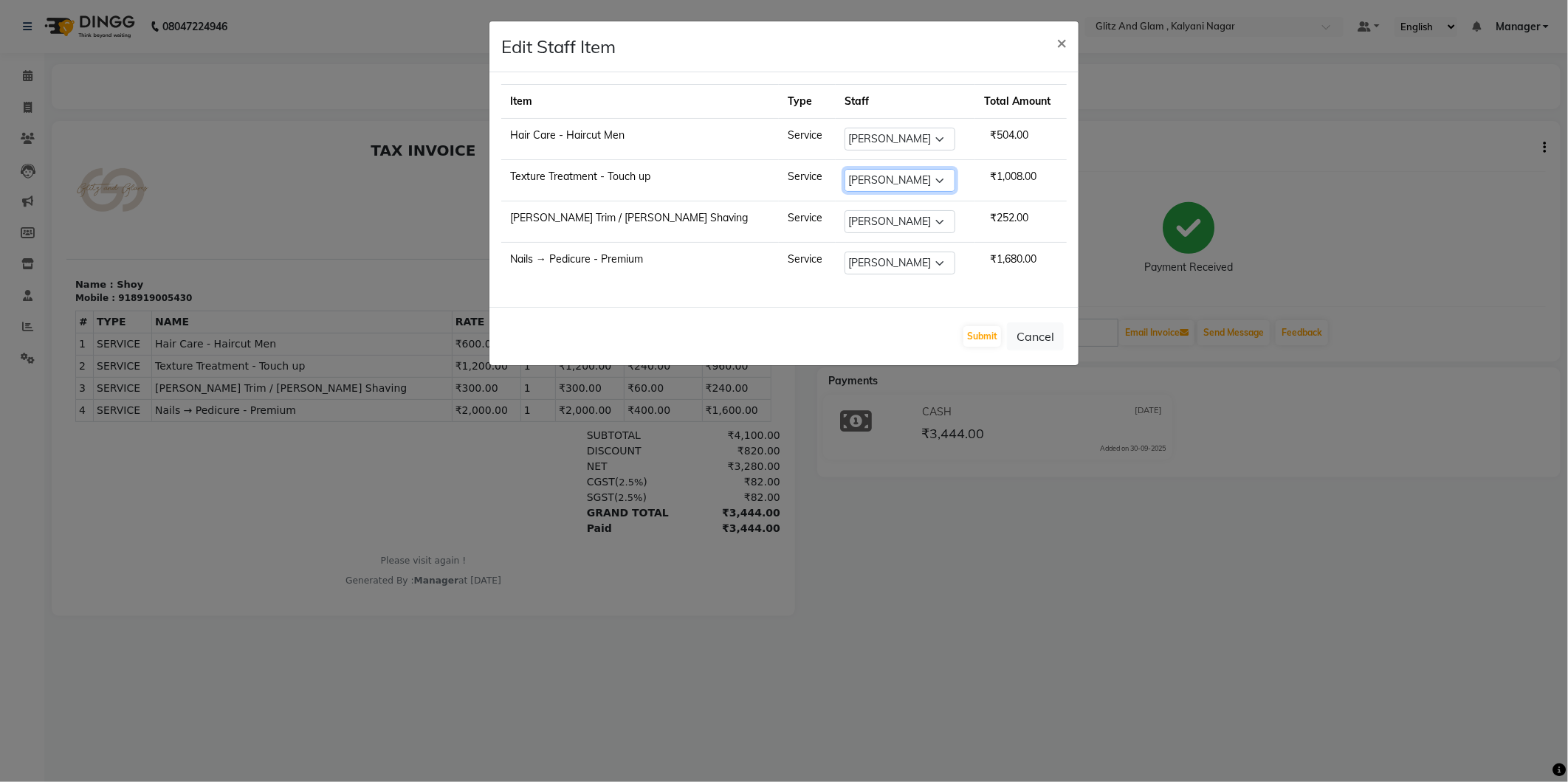
click at [887, 182] on select "Select [PERSON_NAME] [PERSON_NAME] [PERSON_NAME] [PERSON_NAME] [PERSON_NAME] Ma…" at bounding box center [900, 180] width 111 height 22
select select "65893"
click at [844, 169] on select "Select [PERSON_NAME] [PERSON_NAME] [PERSON_NAME] [PERSON_NAME] [PERSON_NAME] Ma…" at bounding box center [900, 180] width 111 height 22
click at [990, 344] on button "Submit" at bounding box center [982, 336] width 38 height 20
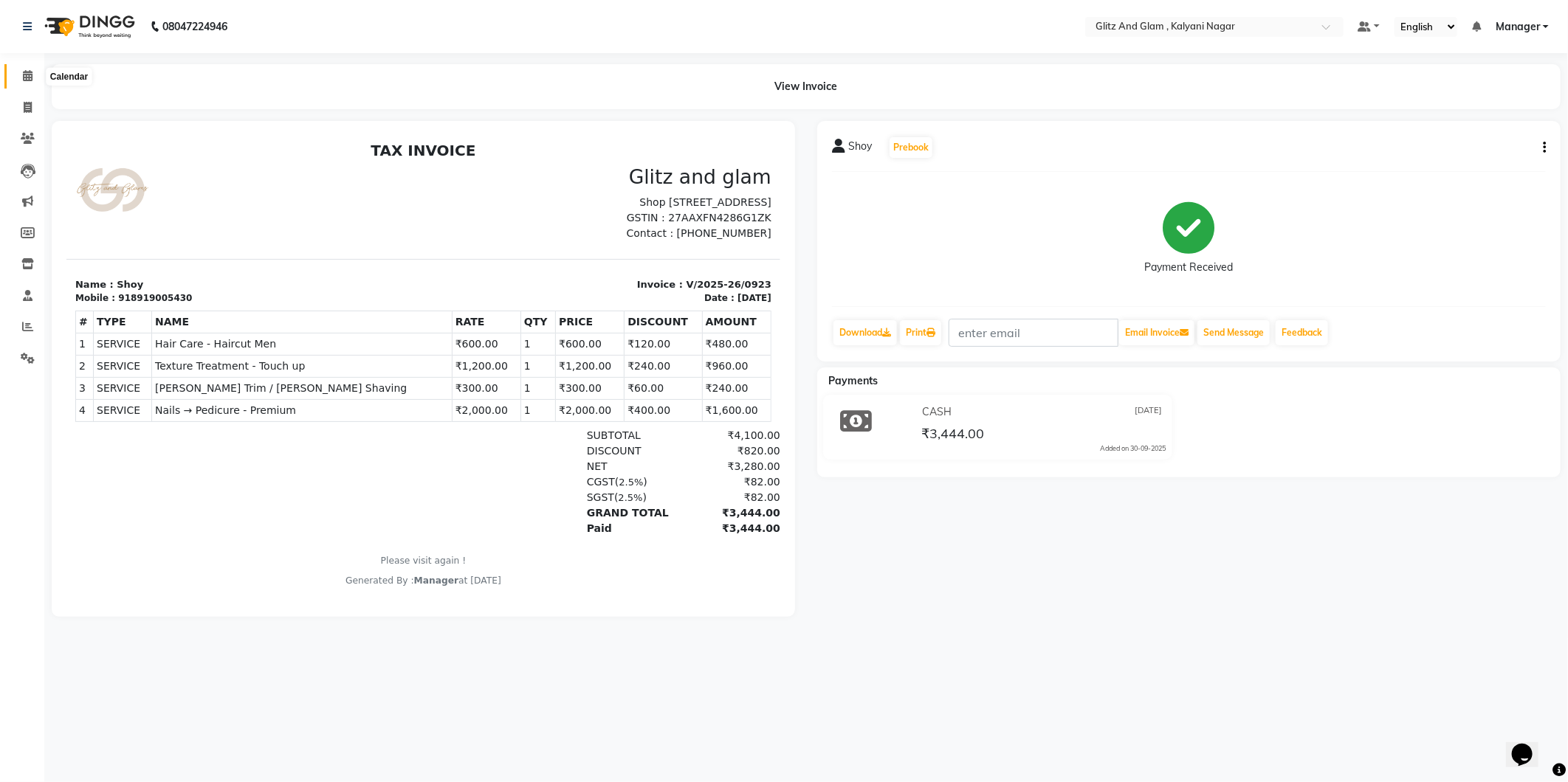
click at [25, 71] on icon at bounding box center [27, 75] width 10 height 11
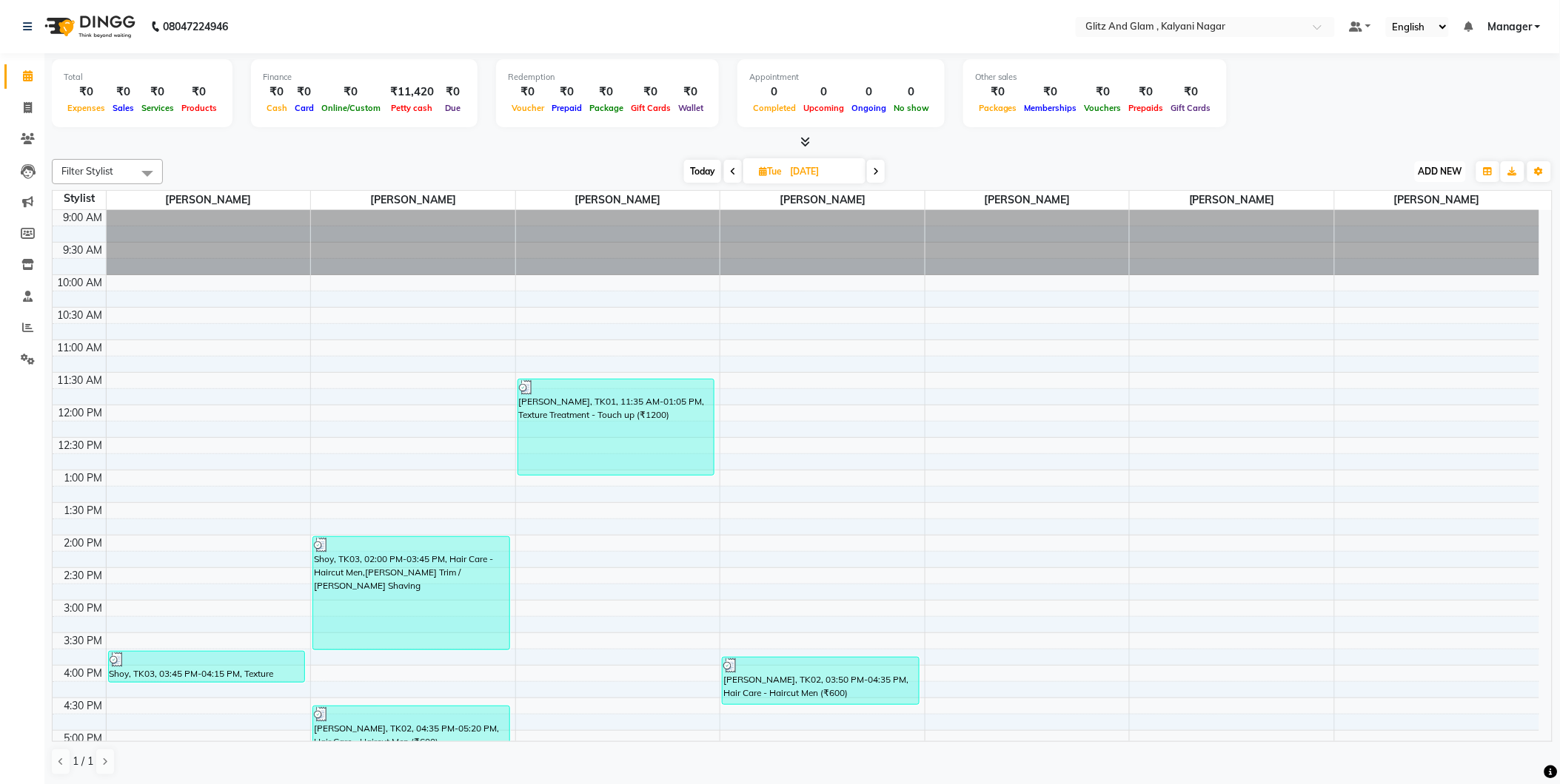
click at [1422, 168] on span "ADD NEW" at bounding box center [1440, 171] width 44 height 11
click at [1368, 234] on link "Add Expense" at bounding box center [1408, 237] width 117 height 20
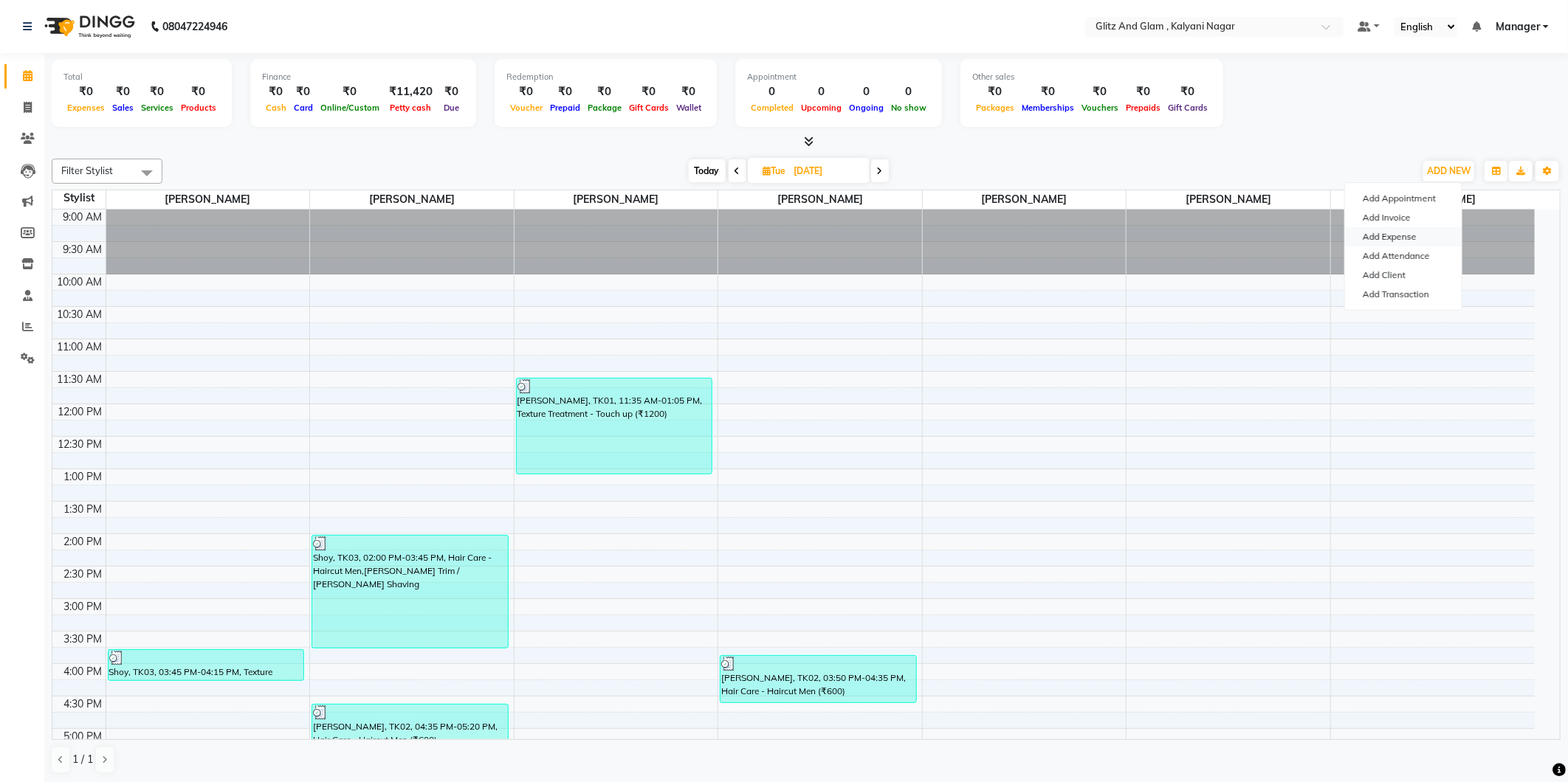
select select "1"
select select "6448"
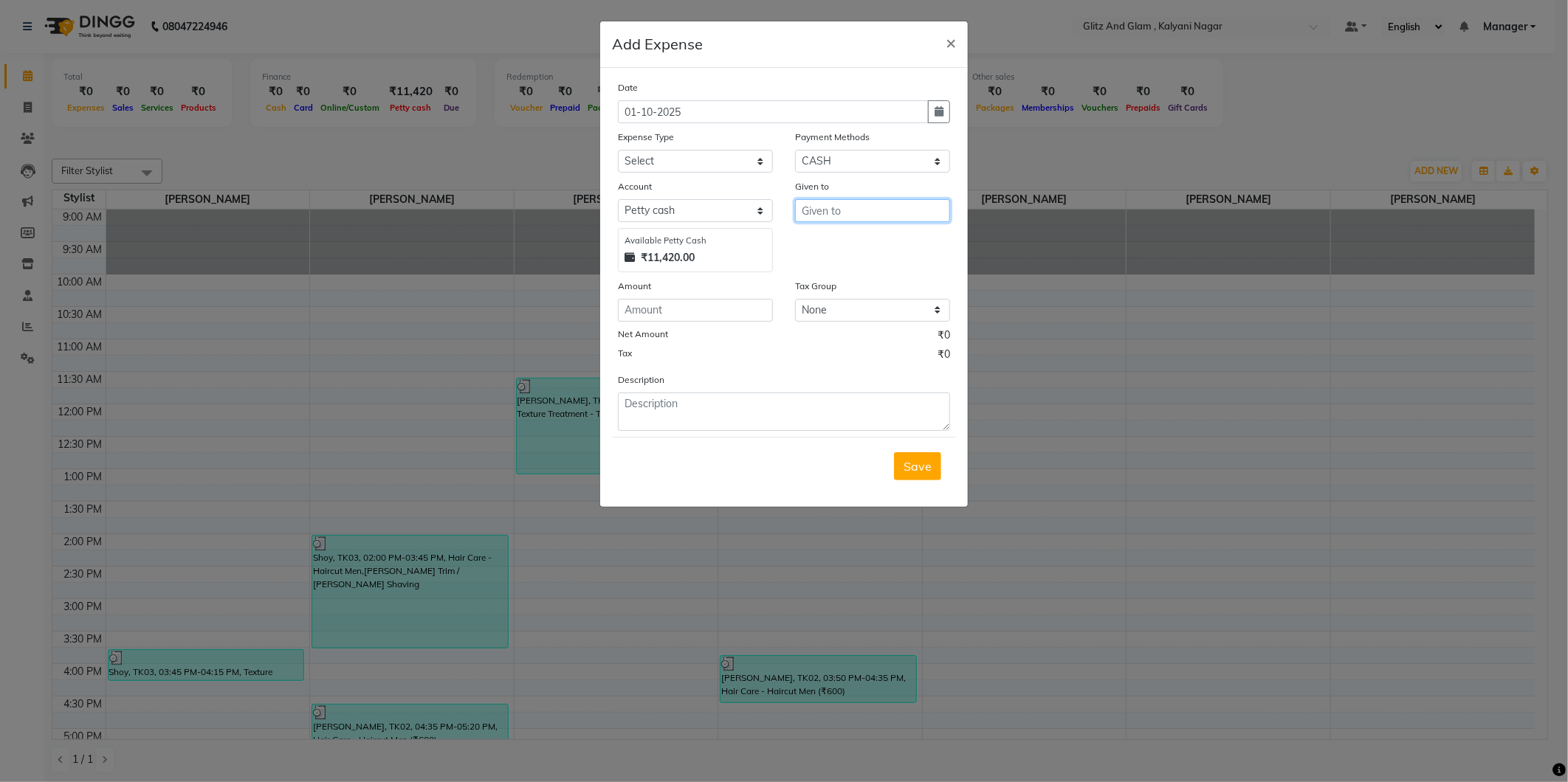
click at [836, 206] on input "text" at bounding box center [872, 210] width 155 height 22
click at [847, 243] on ngb-highlight "Shu bham Sonawane" at bounding box center [889, 242] width 152 height 15
type input "[PERSON_NAME]"
click at [720, 310] on input "number" at bounding box center [694, 310] width 155 height 22
type input "500"
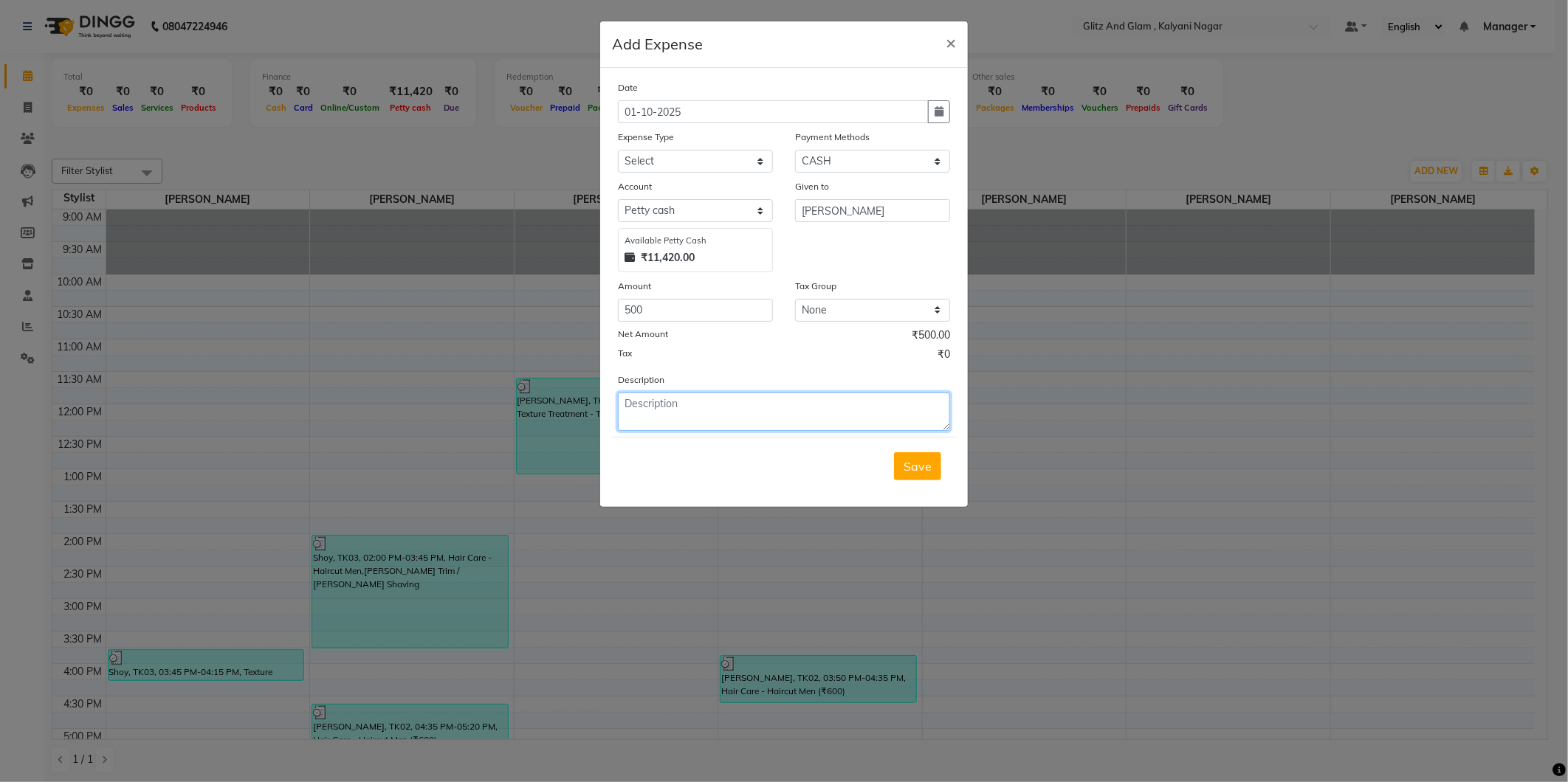
click at [727, 413] on textarea at bounding box center [783, 411] width 332 height 38
type textarea "Flower for dashara"
click at [935, 469] on button "Save" at bounding box center [917, 466] width 48 height 28
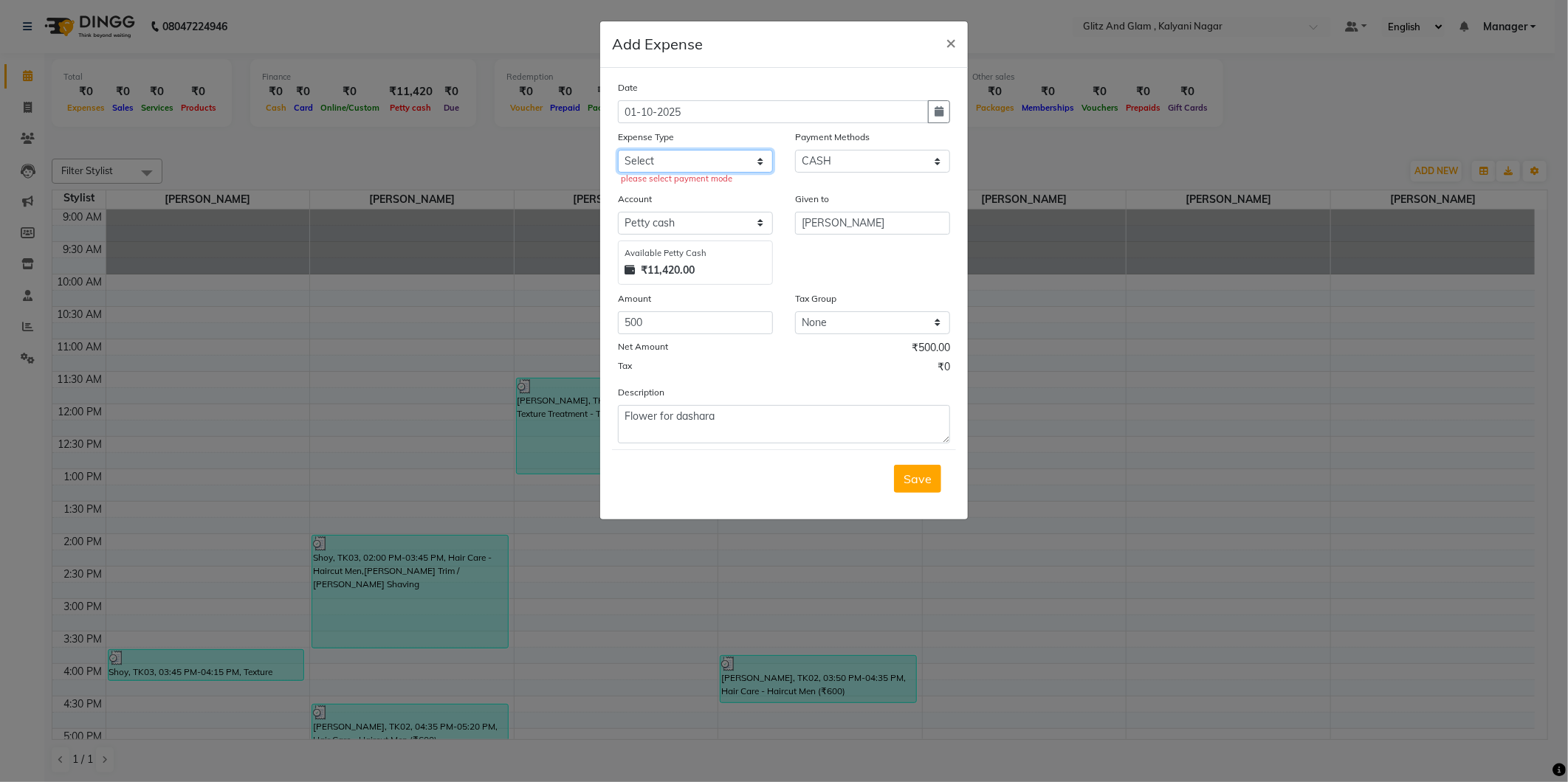
click at [725, 167] on select "Select Advance Salary Bank charges Car maintenance Cash transfer to bank Cash t…" at bounding box center [694, 161] width 155 height 22
select select "10"
click at [617, 150] on select "Select Advance Salary Bank charges Car maintenance Cash transfer to bank Cash t…" at bounding box center [694, 161] width 155 height 22
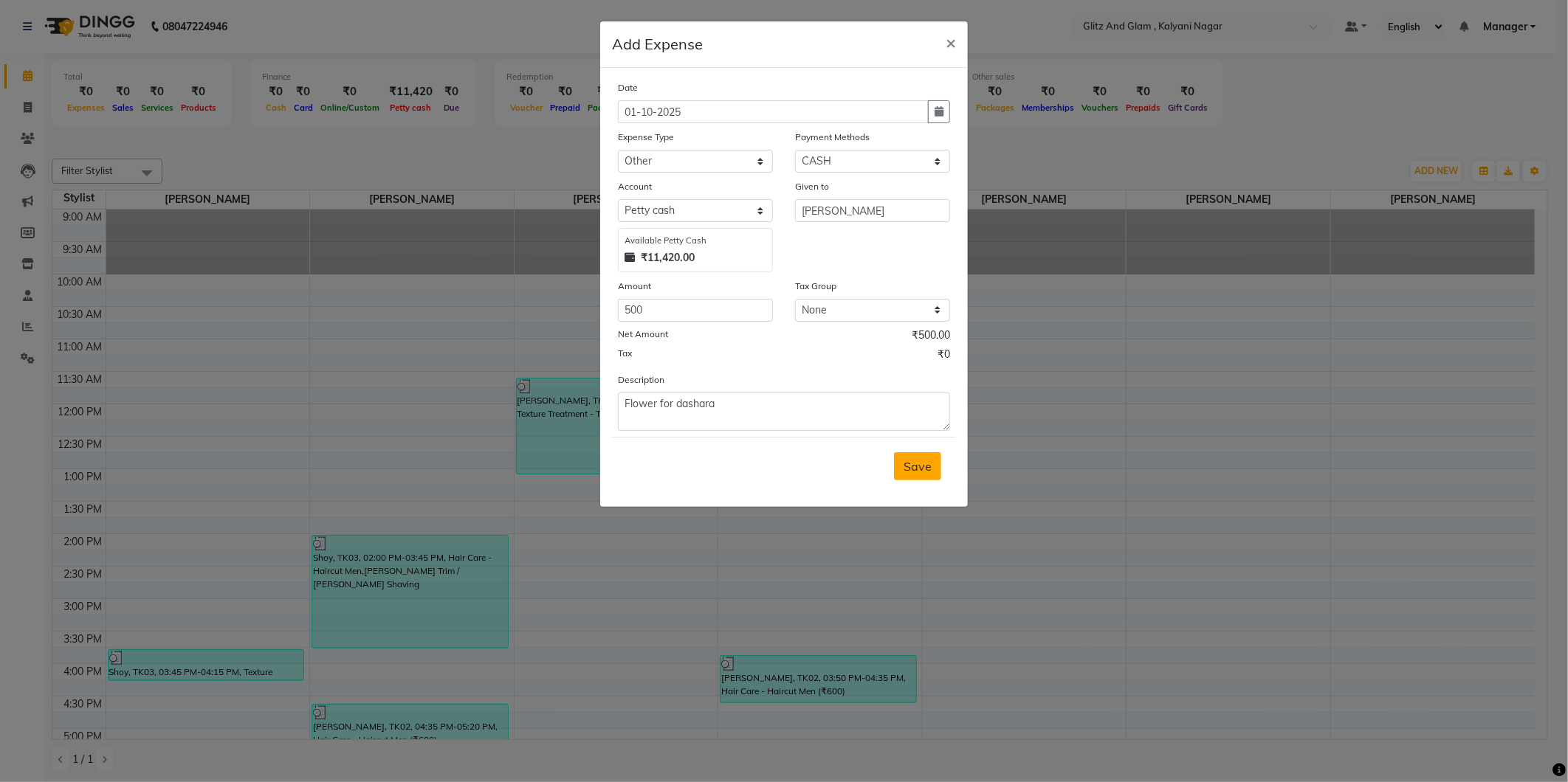
click at [926, 465] on span "Save" at bounding box center [917, 465] width 28 height 15
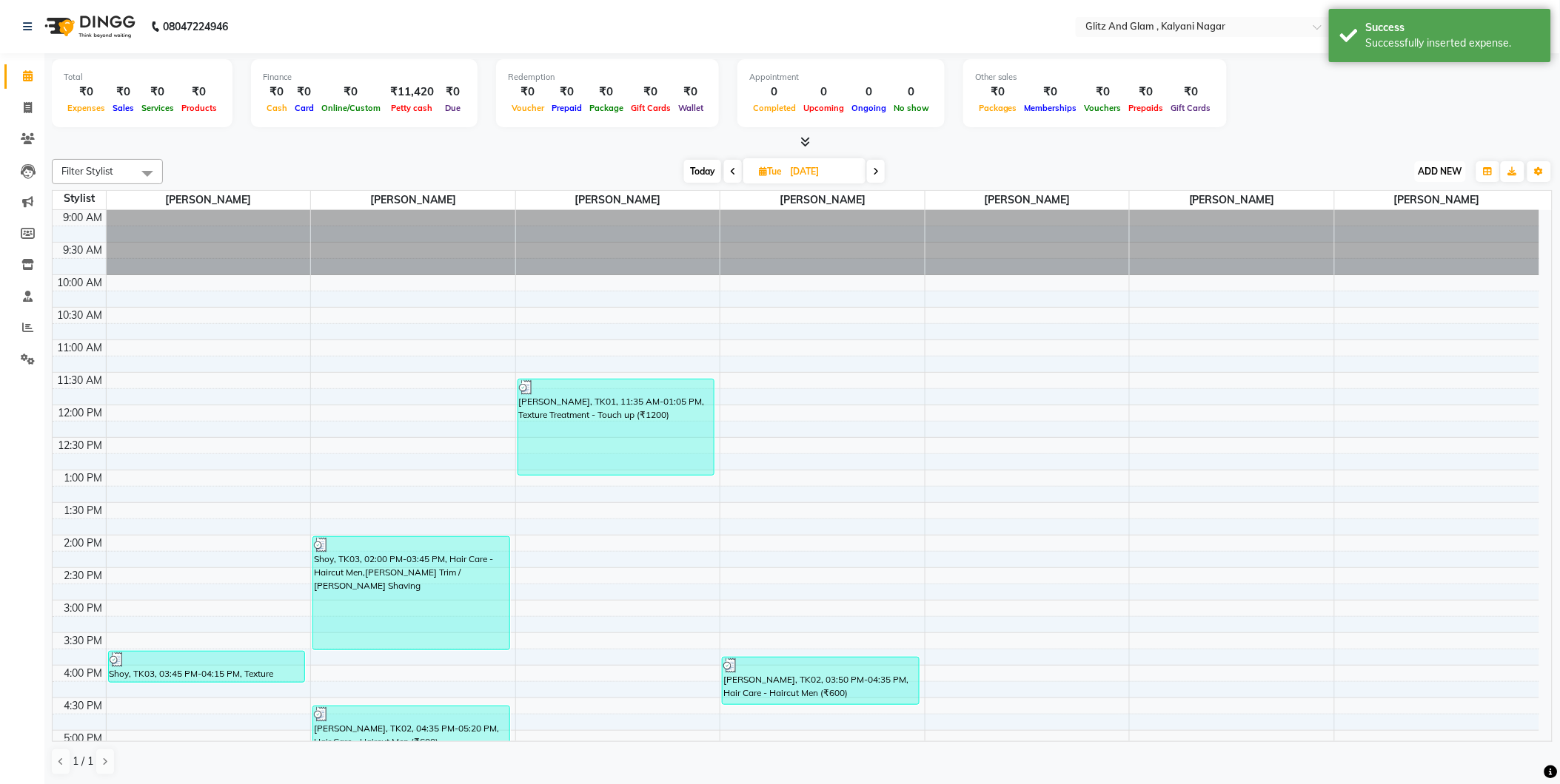
click at [1444, 168] on span "ADD NEW" at bounding box center [1440, 171] width 44 height 11
click at [1401, 237] on link "Add Expense" at bounding box center [1408, 237] width 117 height 20
select select "1"
select select "6448"
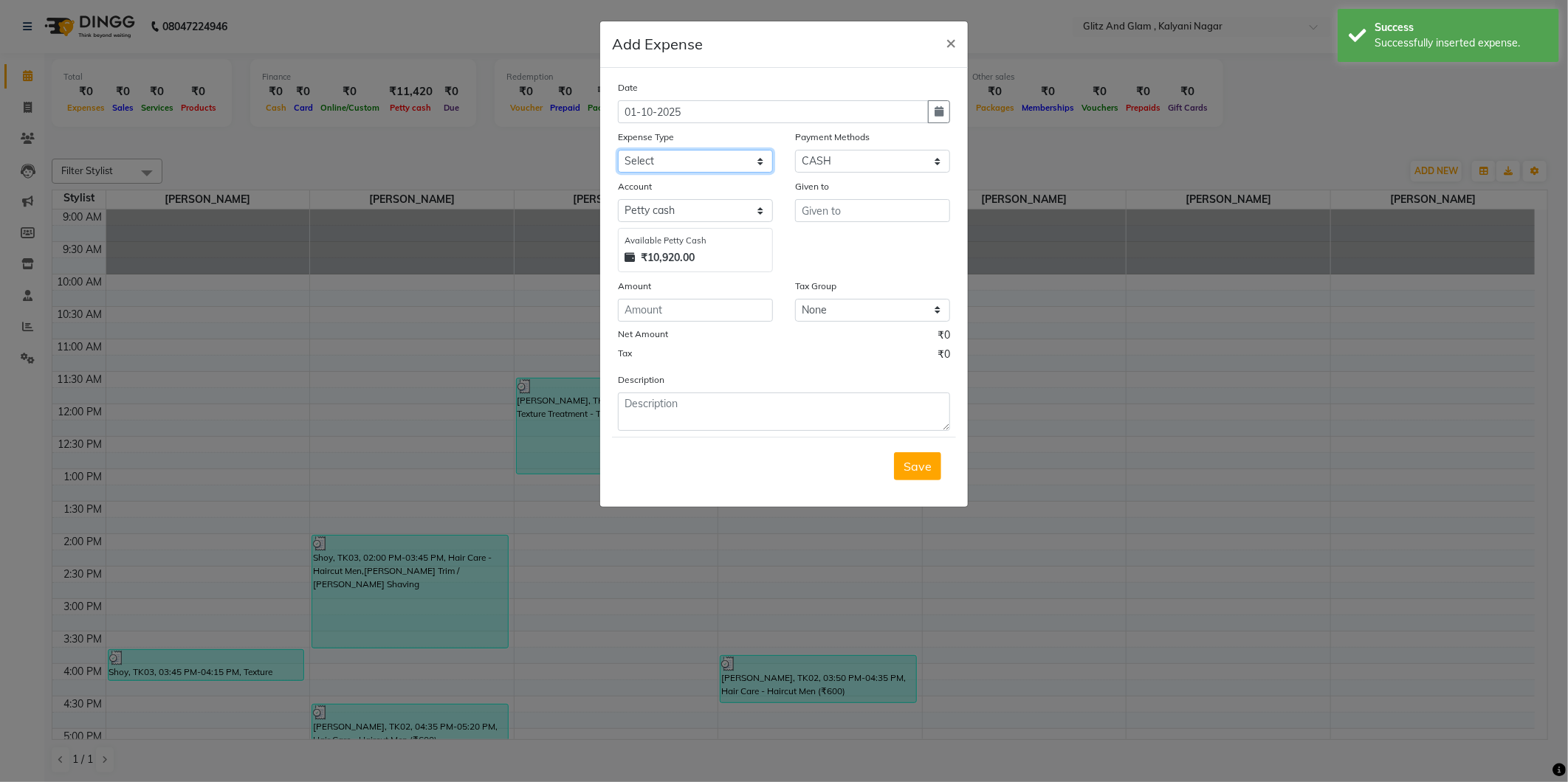
click at [652, 155] on select "Select Advance Salary Bank charges Car maintenance Cash transfer to bank Cash t…" at bounding box center [694, 161] width 155 height 22
select select "2"
click at [617, 150] on select "Select Advance Salary Bank charges Car maintenance Cash transfer to bank Cash t…" at bounding box center [694, 161] width 155 height 22
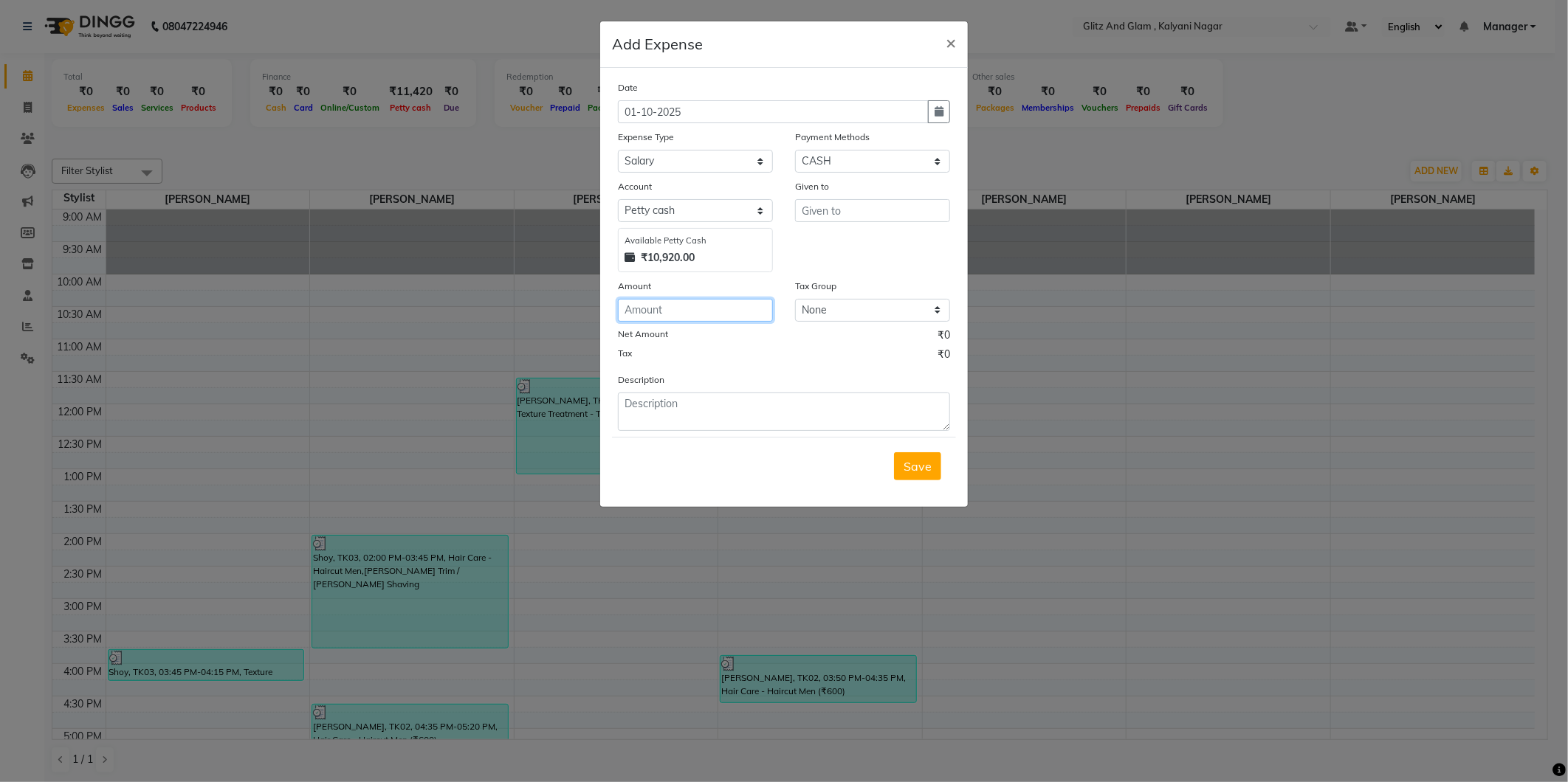
click at [712, 316] on input "number" at bounding box center [694, 310] width 155 height 22
type input "1250"
click at [829, 218] on input "text" at bounding box center [872, 210] width 155 height 22
type input "pani bottle"
click at [923, 467] on span "Save" at bounding box center [917, 465] width 28 height 15
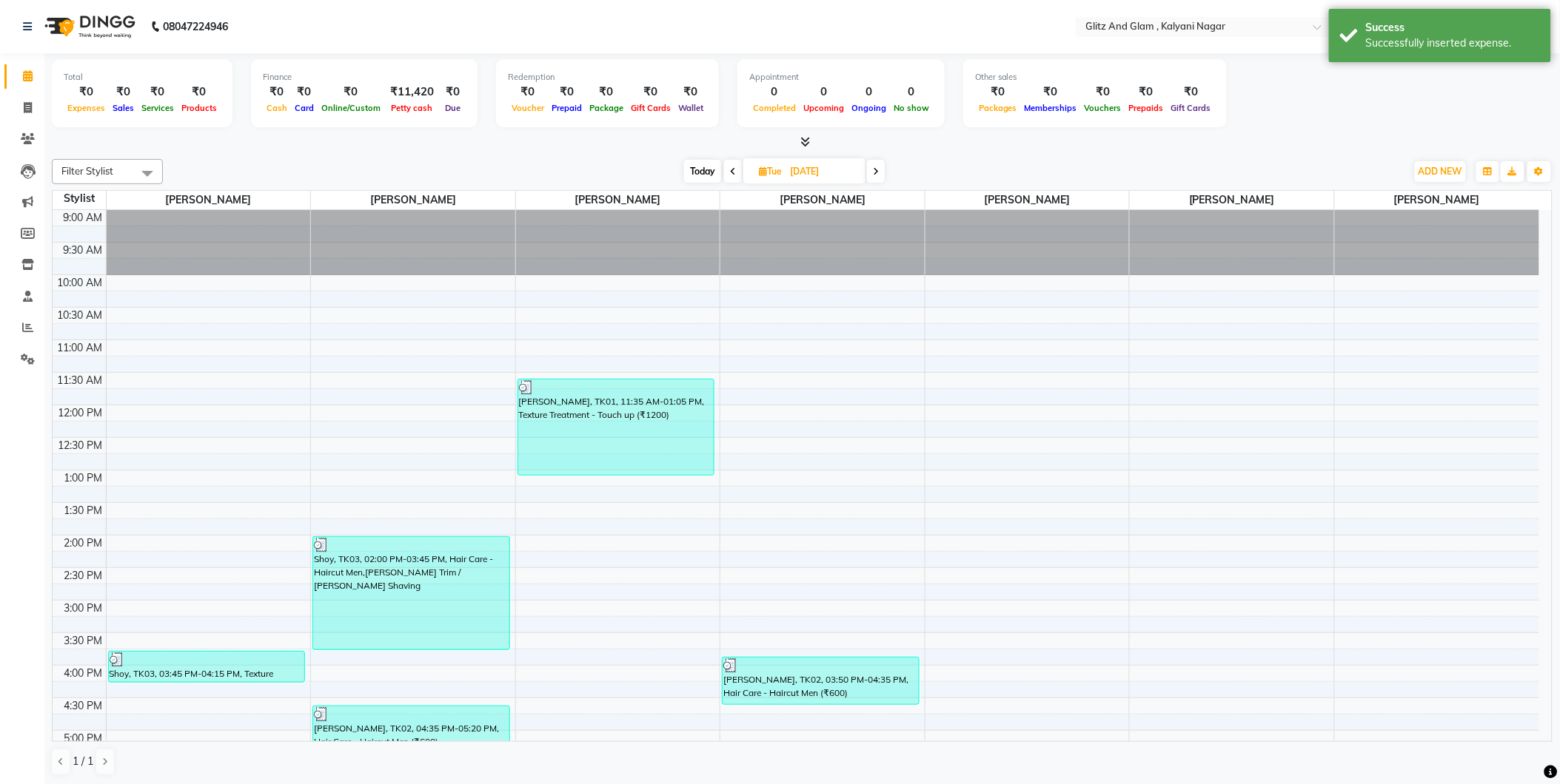
click at [702, 171] on span "Today" at bounding box center [702, 171] width 37 height 22
type input "01-10-2025"
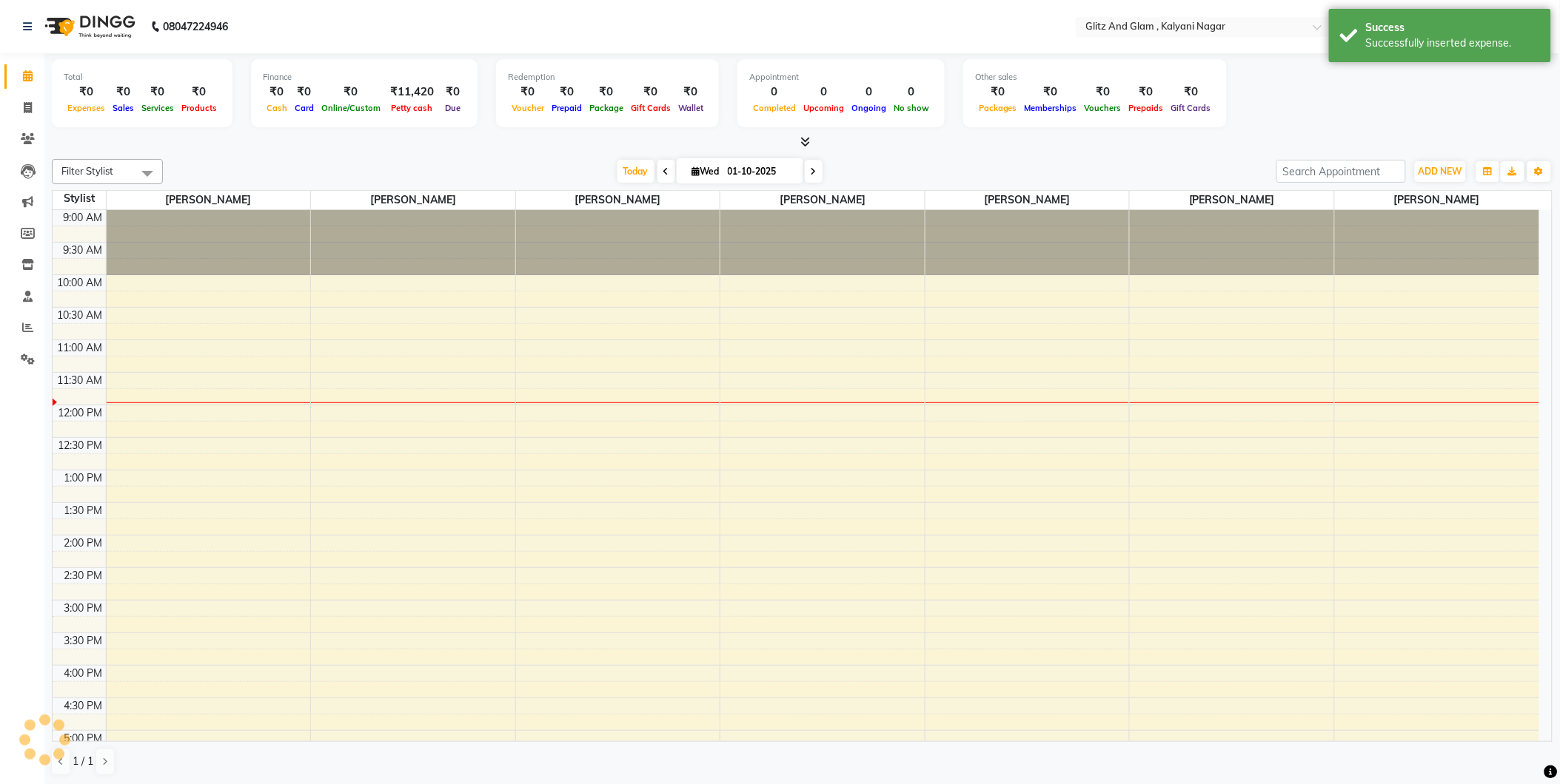
scroll to position [131, 0]
